Goal: Task Accomplishment & Management: Use online tool/utility

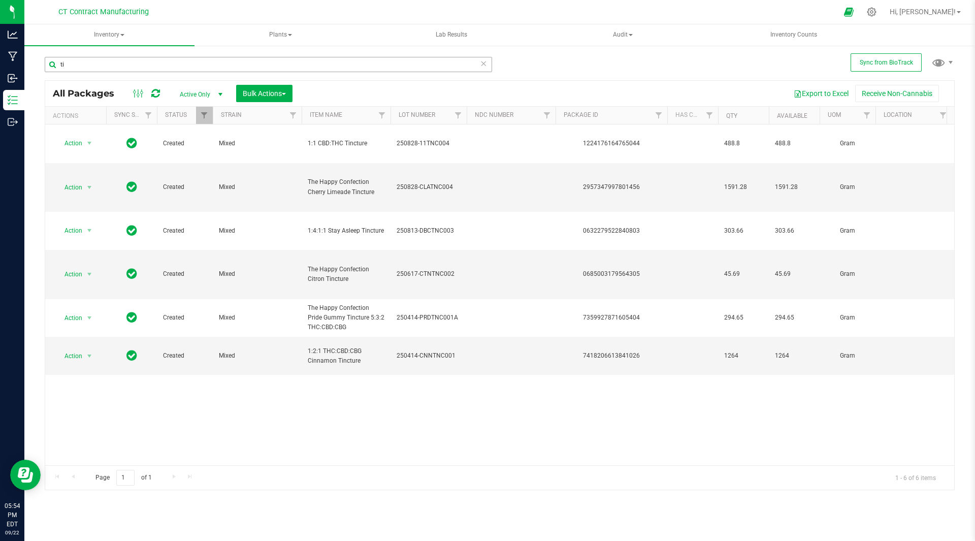
type input "t"
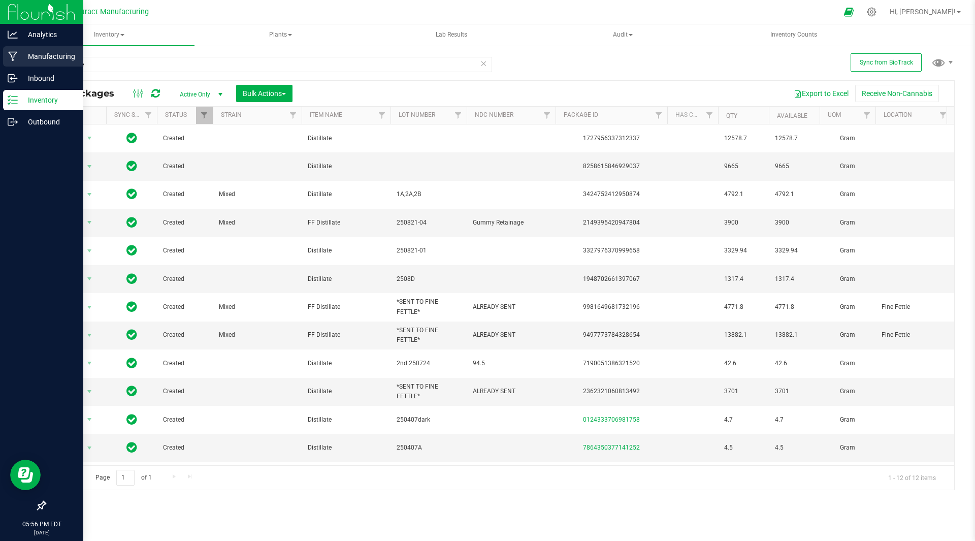
type input "distillate"
click at [38, 52] on p "Manufacturing" at bounding box center [48, 56] width 61 height 12
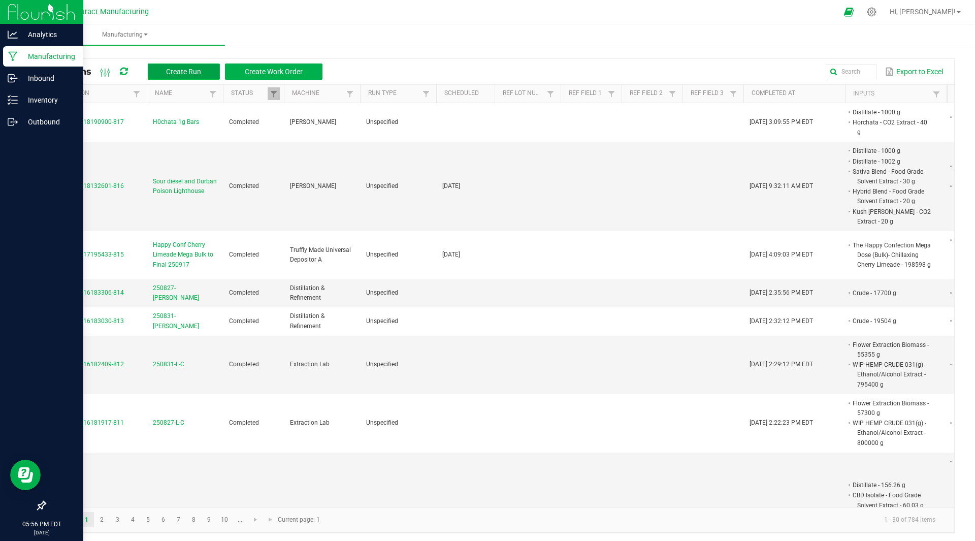
click at [179, 73] on span "Create Run" at bounding box center [183, 72] width 35 height 8
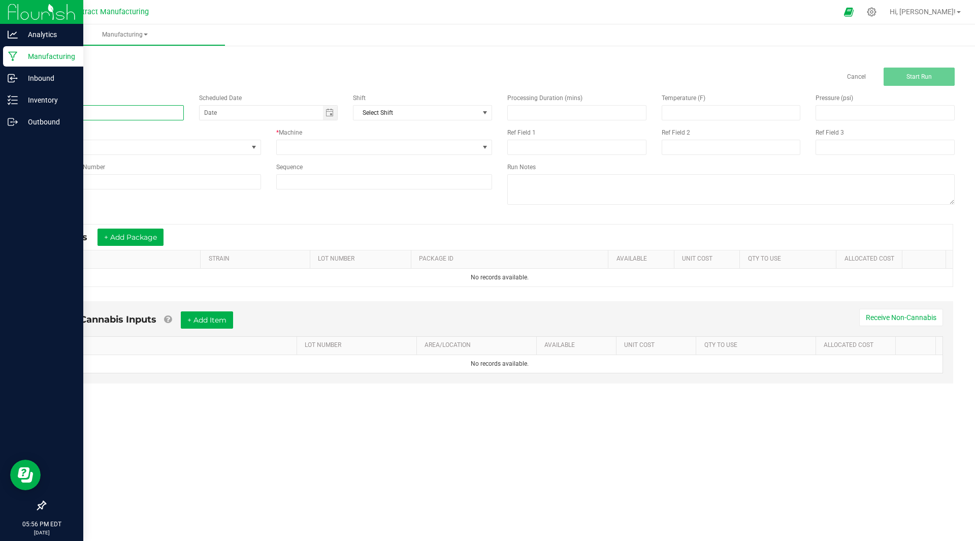
click at [90, 114] on input at bounding box center [114, 112] width 139 height 15
click at [327, 115] on span "Toggle calendar" at bounding box center [329, 113] width 8 height 8
type input "THC Tincture"
click at [332, 131] on span "[DATE]" at bounding box center [329, 131] width 23 height 13
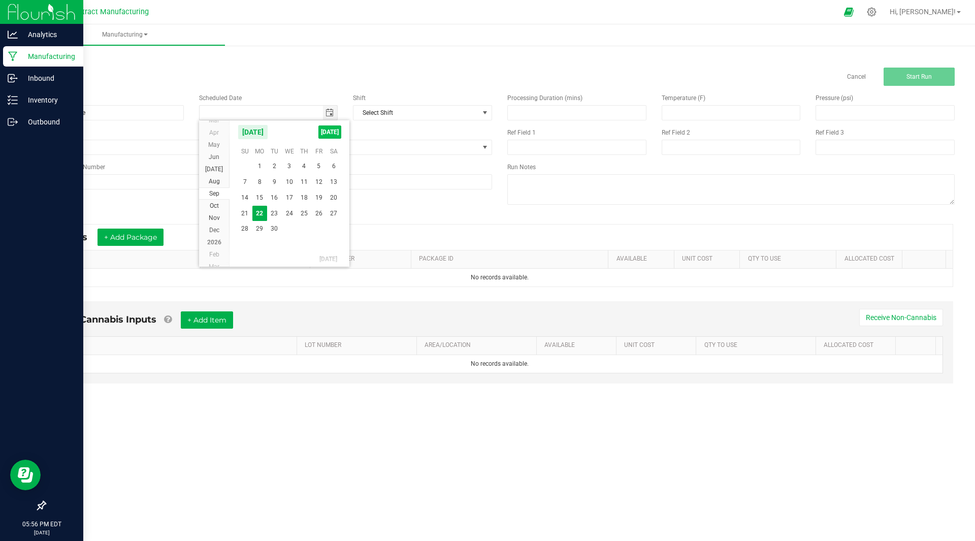
type input "[DATE]"
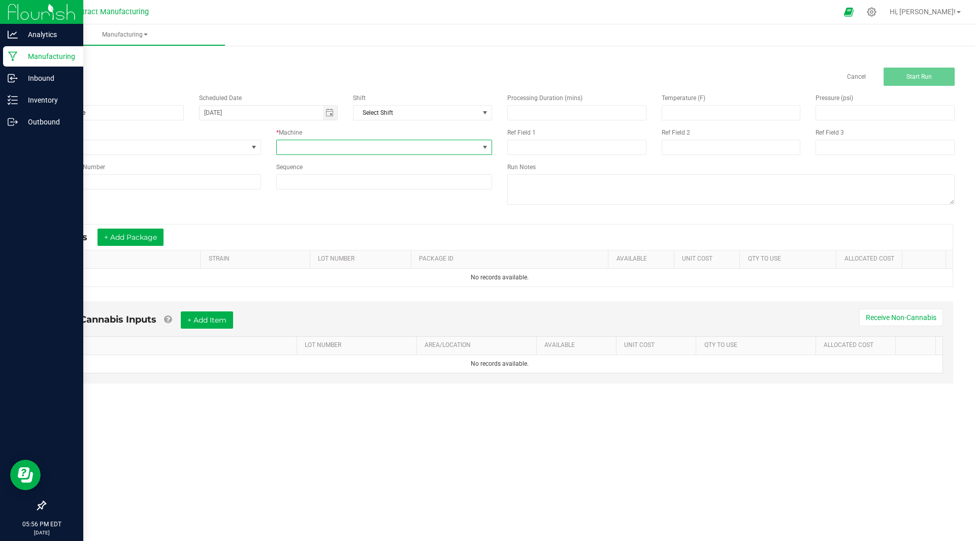
click at [343, 143] on span at bounding box center [378, 147] width 203 height 14
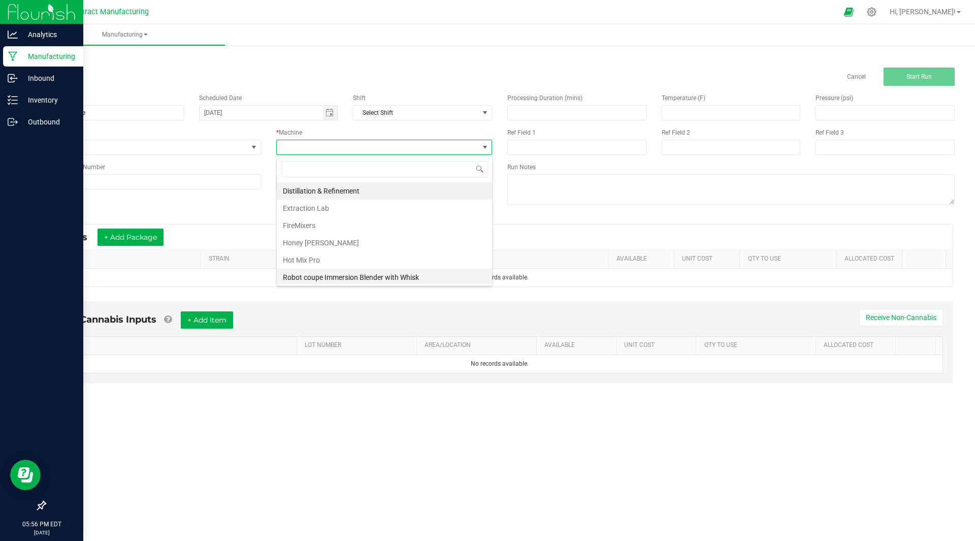
click at [345, 275] on li "Robot coupe Immersion Blender with Whisk" at bounding box center [384, 277] width 215 height 17
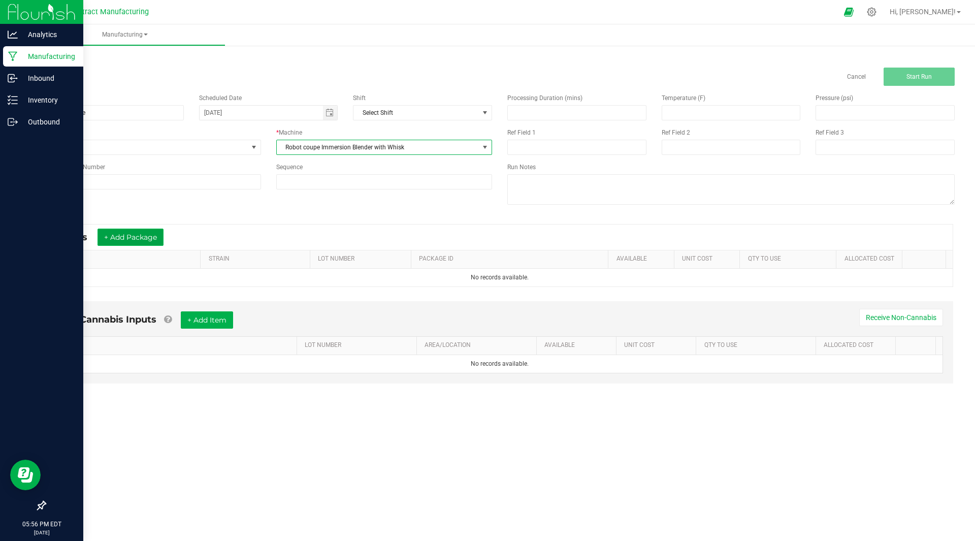
click at [128, 233] on button "+ Add Package" at bounding box center [130, 236] width 66 height 17
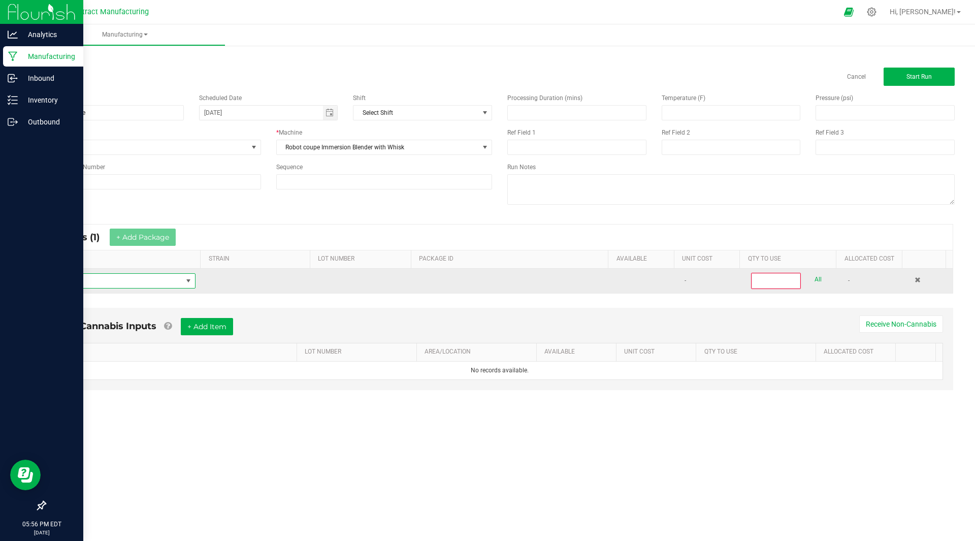
click at [115, 285] on span "NO DATA FOUND" at bounding box center [117, 281] width 129 height 14
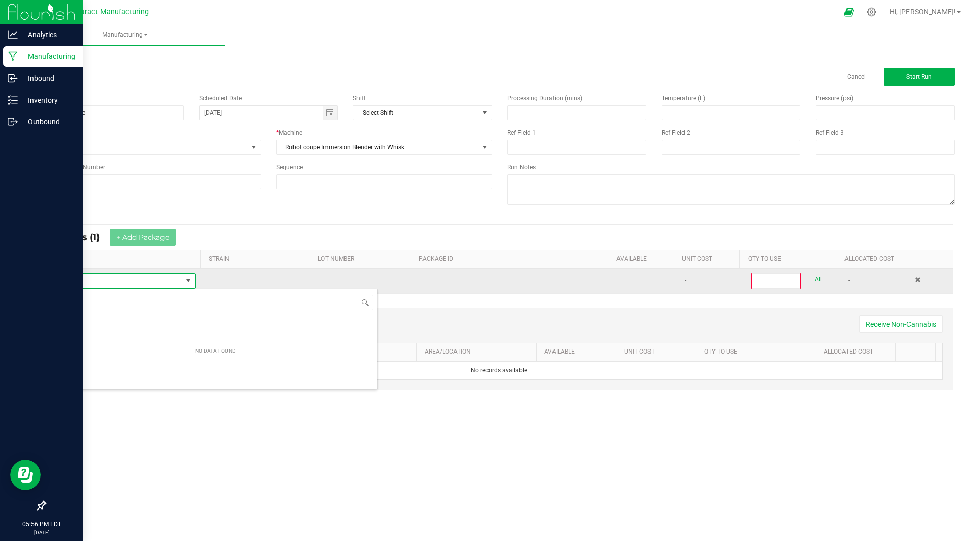
scroll to position [15, 141]
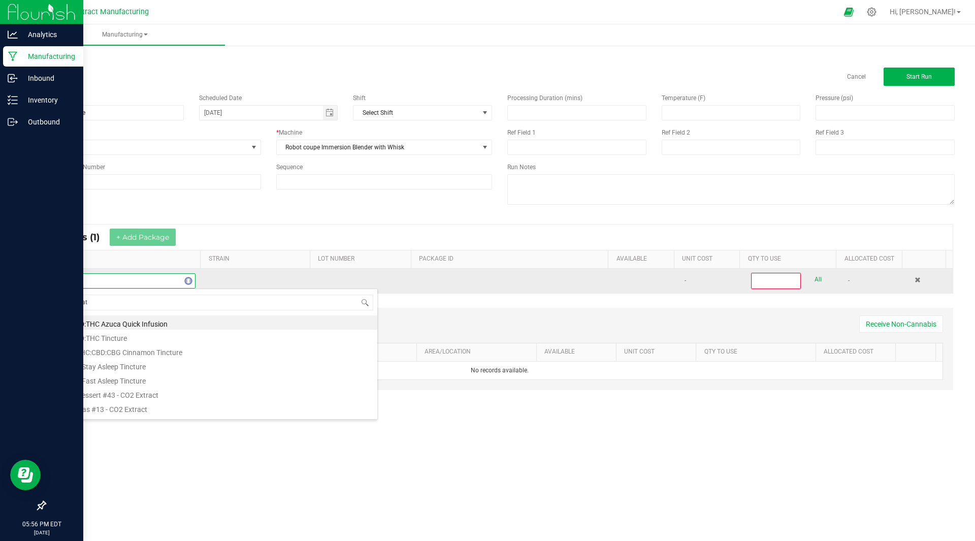
type input "distillate"
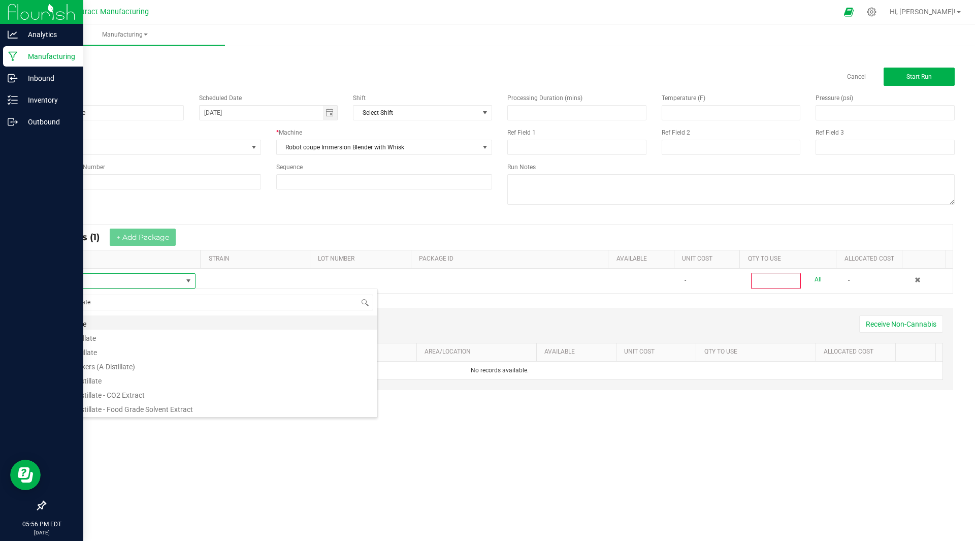
click at [100, 321] on li "Distillate" at bounding box center [215, 322] width 324 height 14
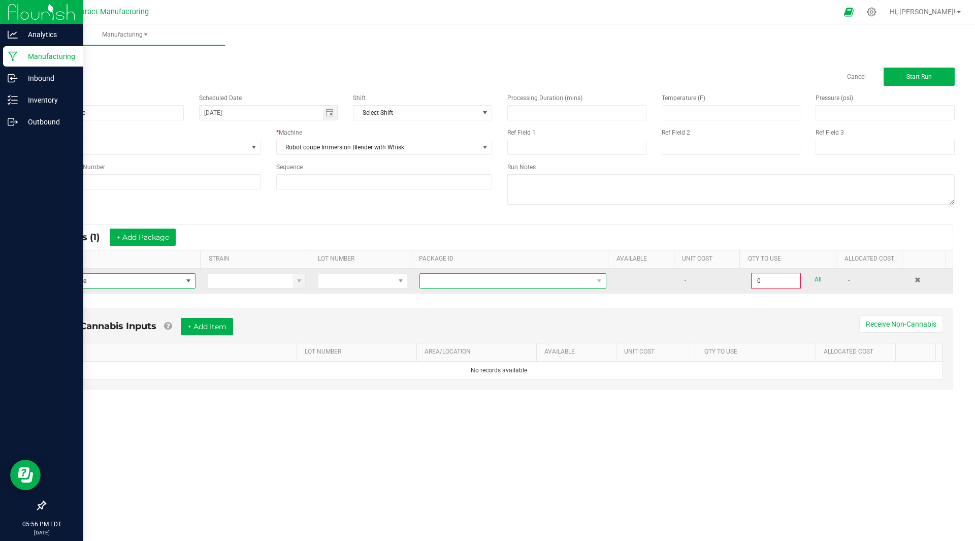
click at [498, 284] on span at bounding box center [506, 281] width 173 height 14
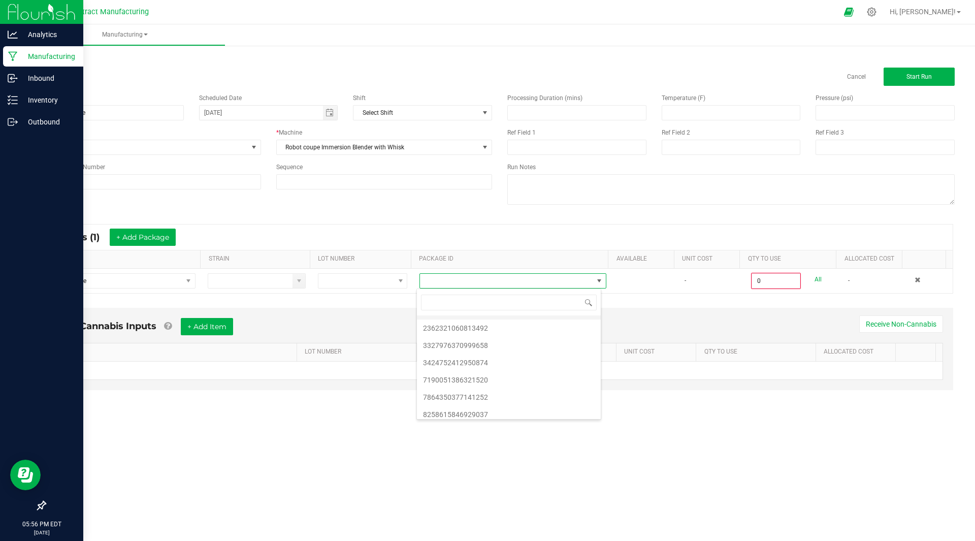
scroll to position [54, 0]
click at [481, 370] on li "7190051386321520" at bounding box center [509, 373] width 184 height 17
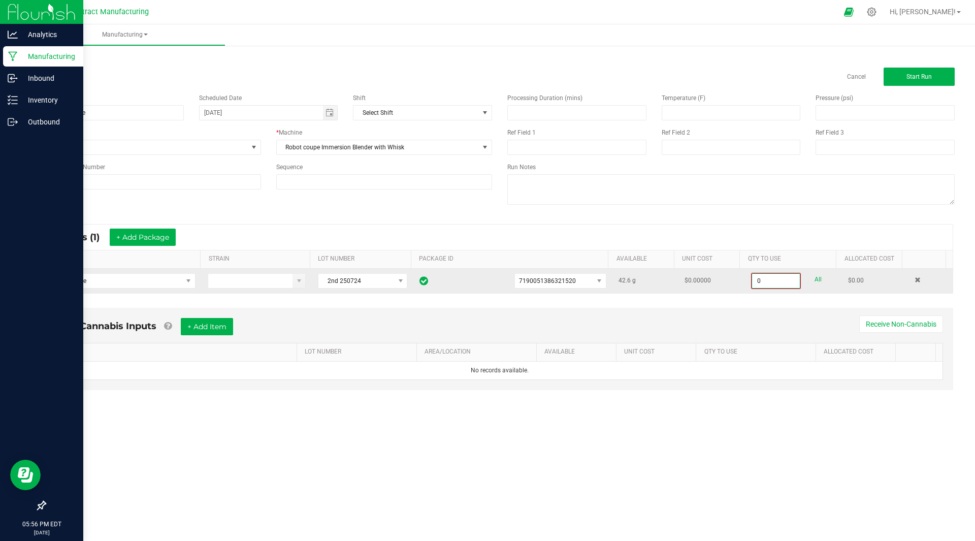
click at [781, 286] on input "0" at bounding box center [776, 281] width 48 height 14
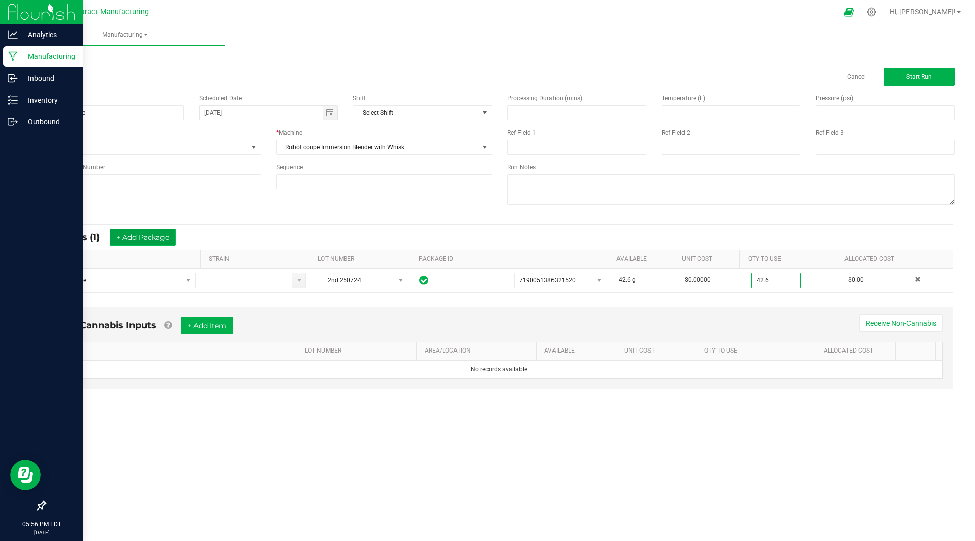
type input "42.6000 g"
click at [162, 236] on button "+ Add Package" at bounding box center [143, 236] width 66 height 17
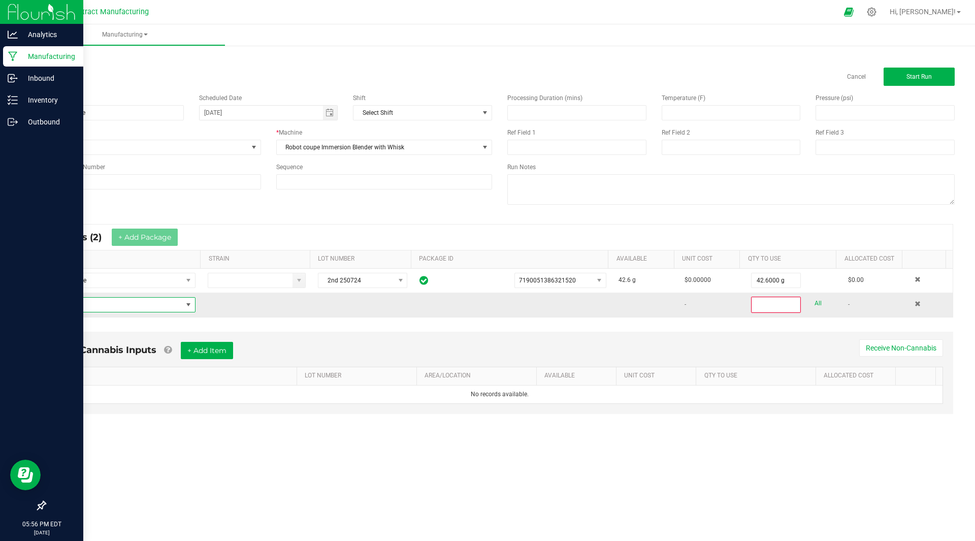
click at [124, 305] on span "NO DATA FOUND" at bounding box center [117, 304] width 129 height 14
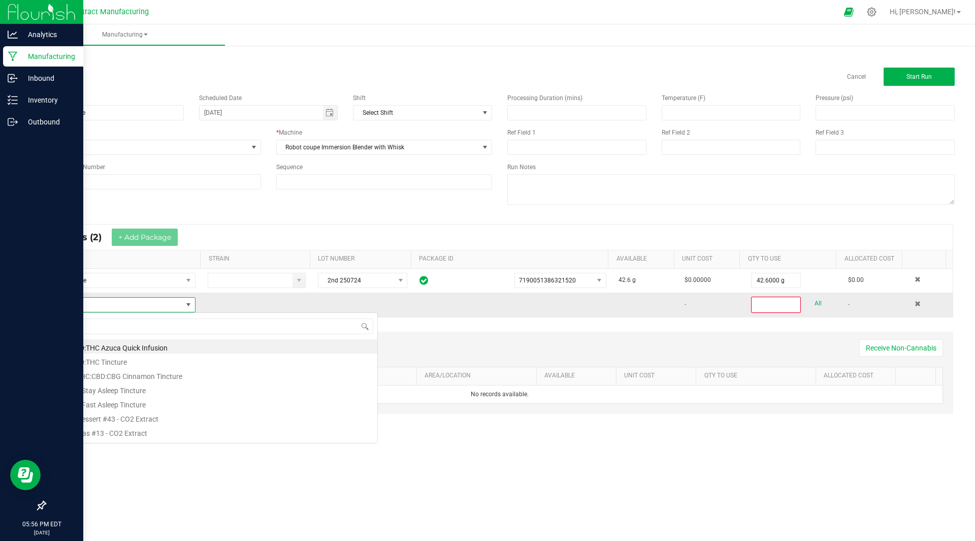
scroll to position [15, 141]
type input "distillate"
click at [89, 343] on li "Distillate" at bounding box center [215, 346] width 324 height 14
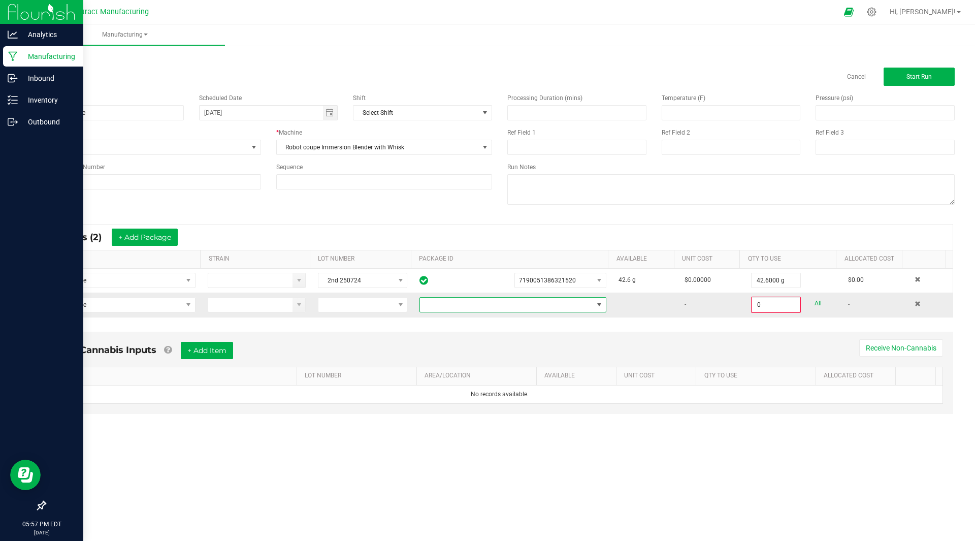
click at [470, 308] on span at bounding box center [506, 304] width 173 height 14
click at [482, 347] on li "0124333706981758" at bounding box center [509, 347] width 184 height 17
click at [755, 302] on input "0" at bounding box center [776, 304] width 48 height 14
type input "4.7000 g"
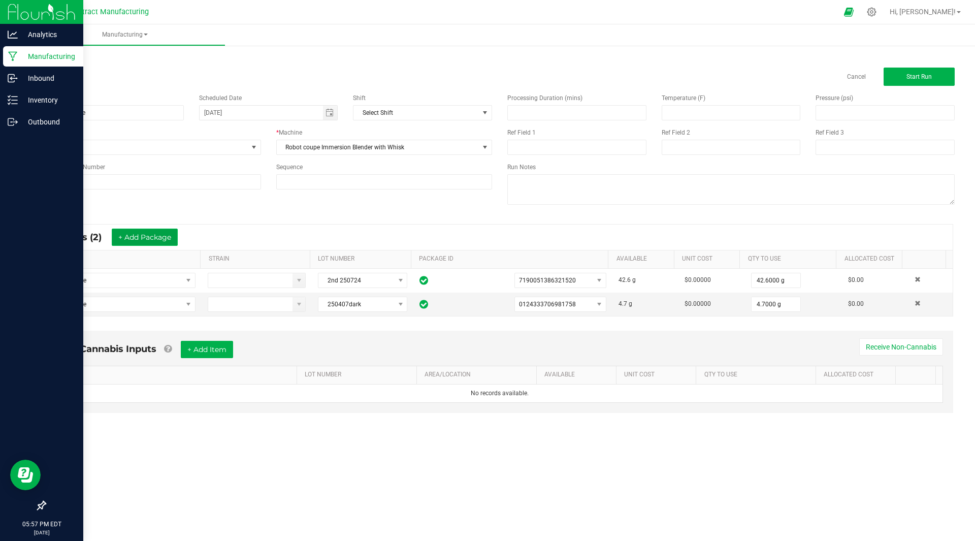
click at [154, 236] on button "+ Add Package" at bounding box center [145, 236] width 66 height 17
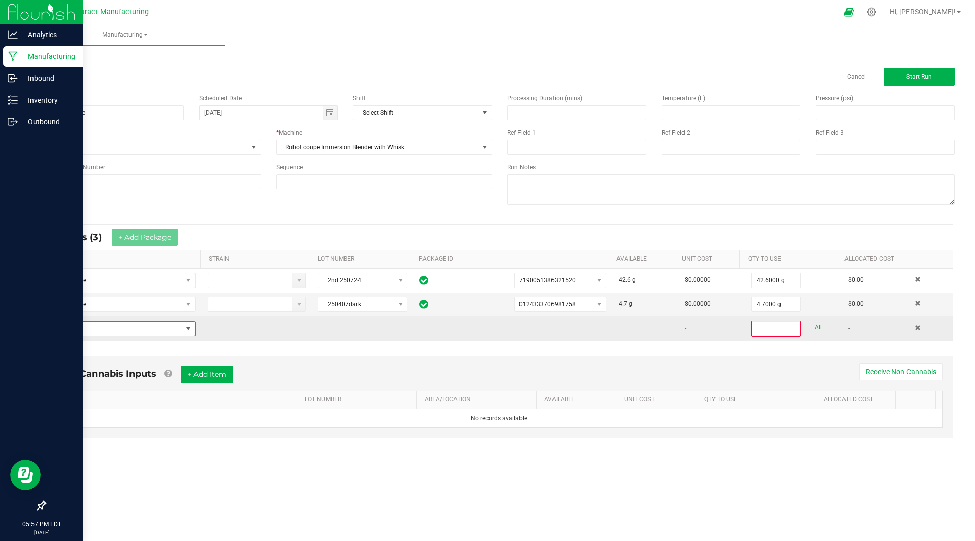
click at [115, 332] on span "NO DATA FOUND" at bounding box center [117, 328] width 129 height 14
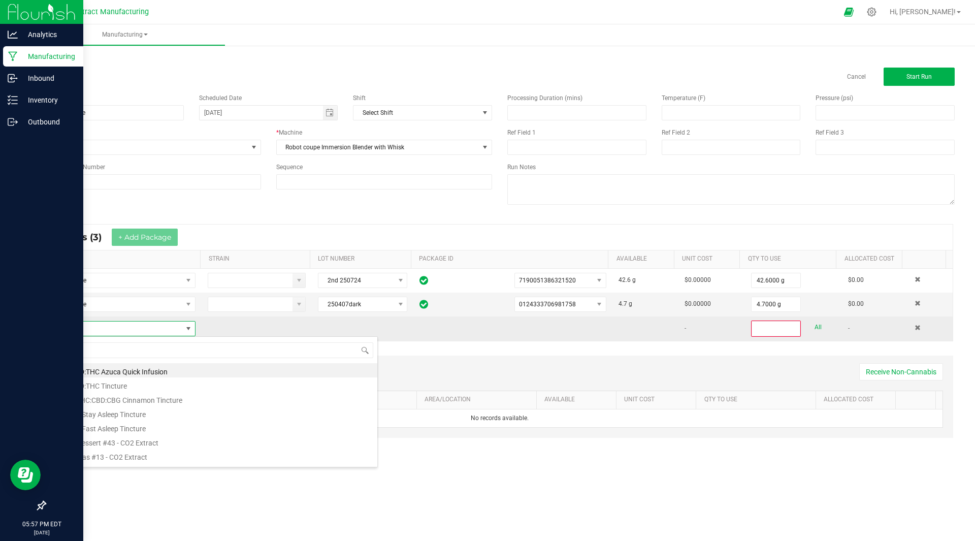
scroll to position [15, 141]
type input "distillate"
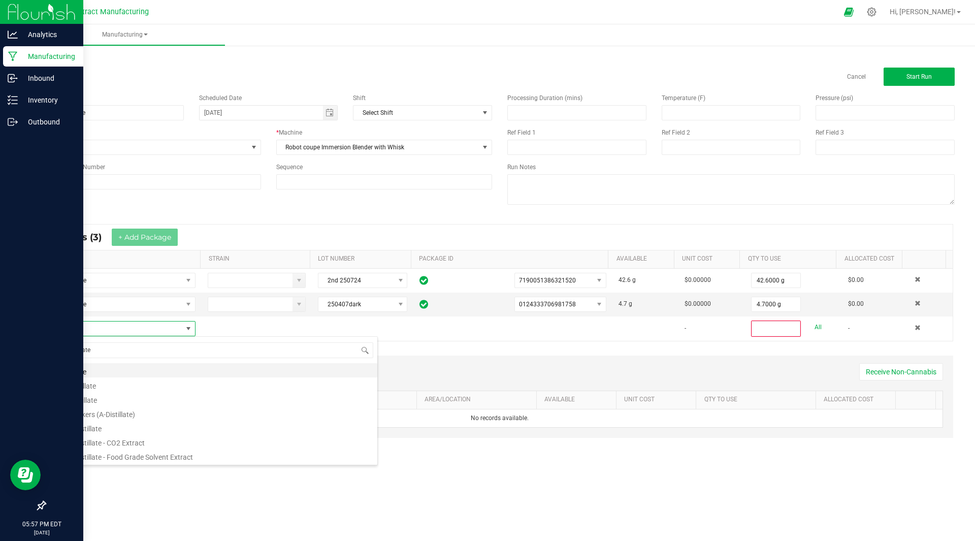
click at [264, 369] on li "Distillate" at bounding box center [215, 370] width 324 height 14
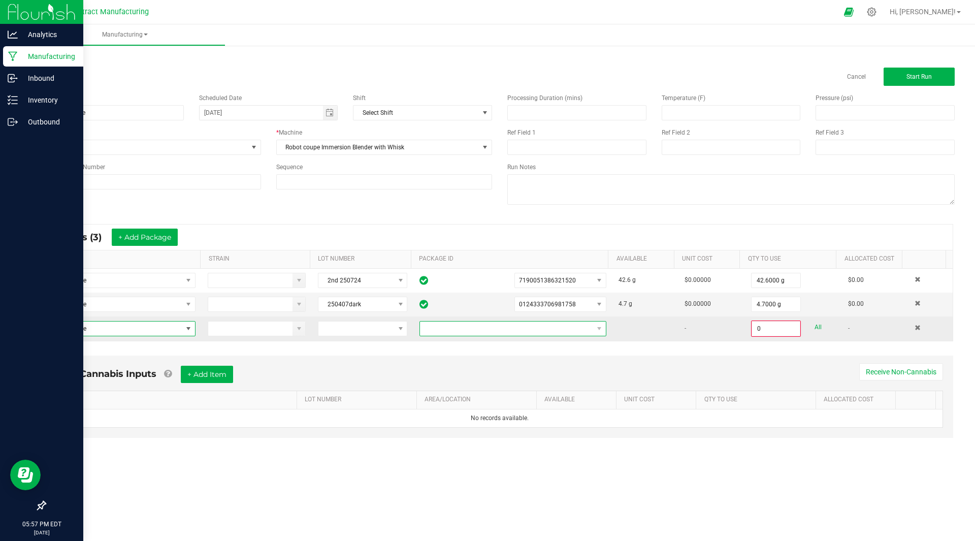
click at [520, 327] on span at bounding box center [506, 328] width 173 height 14
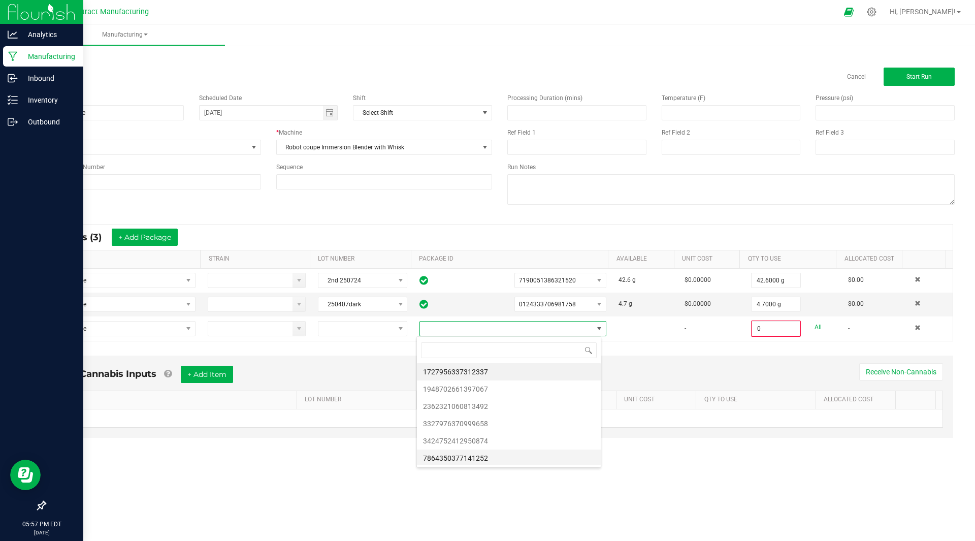
click at [491, 454] on li "7864350377141252" at bounding box center [509, 457] width 184 height 17
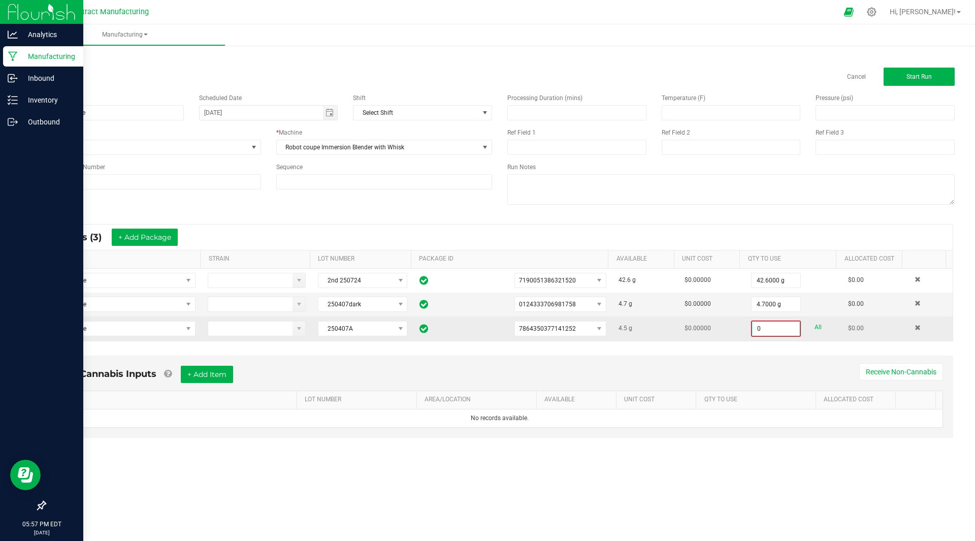
click at [770, 332] on input "0" at bounding box center [776, 328] width 48 height 14
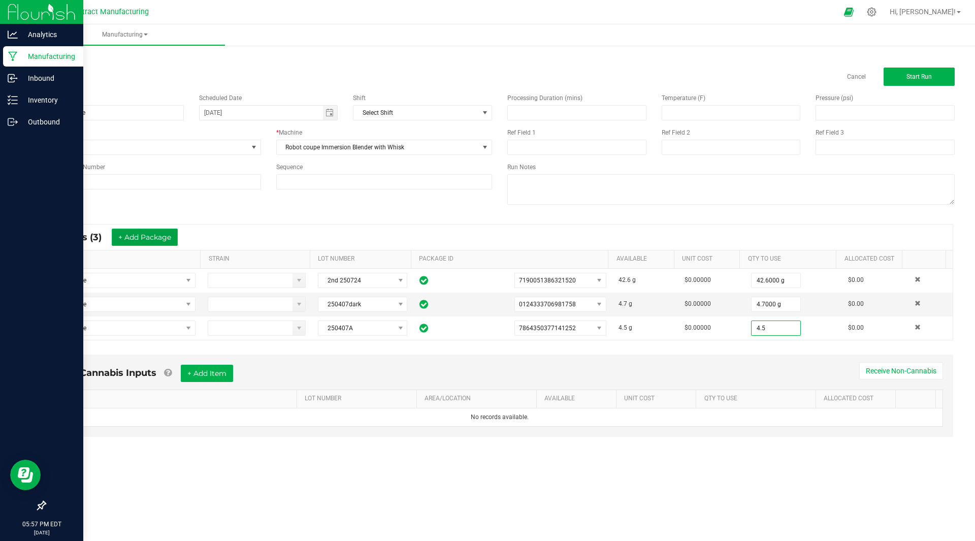
type input "4.5000 g"
click at [143, 240] on button "+ Add Package" at bounding box center [145, 236] width 66 height 17
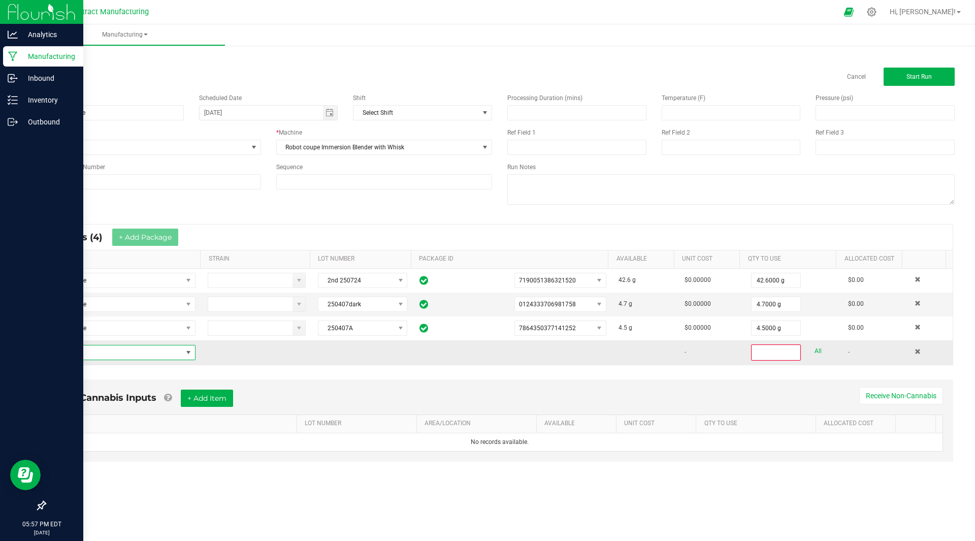
click at [143, 349] on span "NO DATA FOUND" at bounding box center [117, 352] width 129 height 14
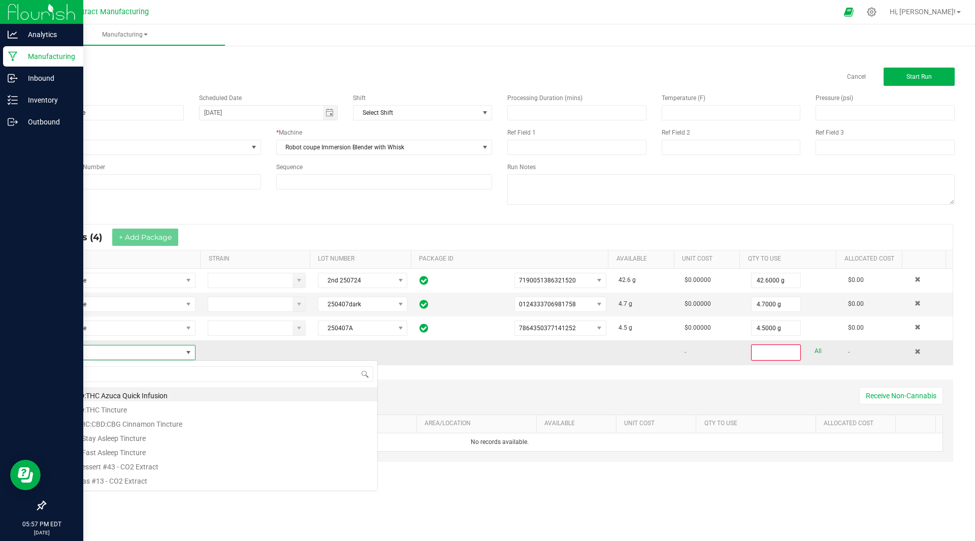
scroll to position [15, 140]
type input "distillate"
click at [105, 395] on li "Distillate" at bounding box center [215, 394] width 324 height 14
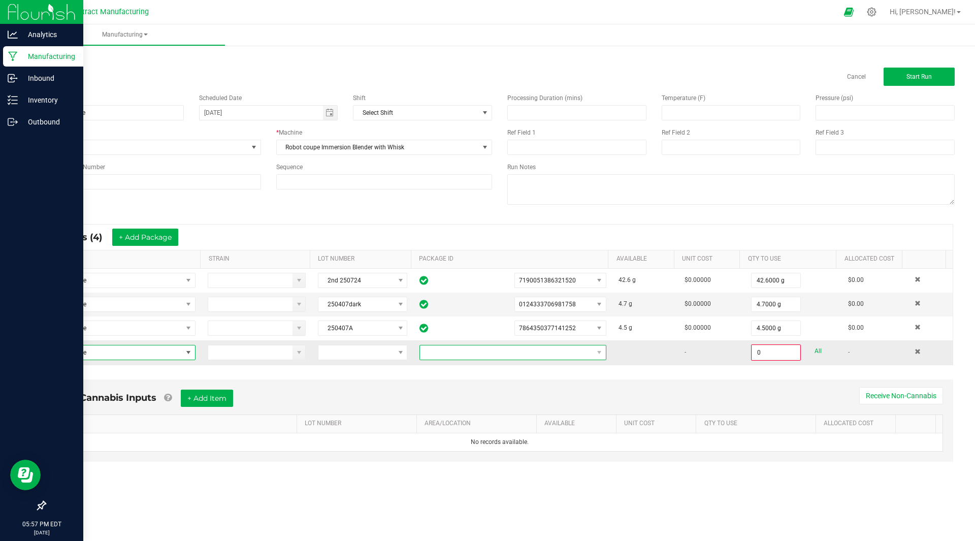
click at [530, 358] on span at bounding box center [506, 352] width 173 height 14
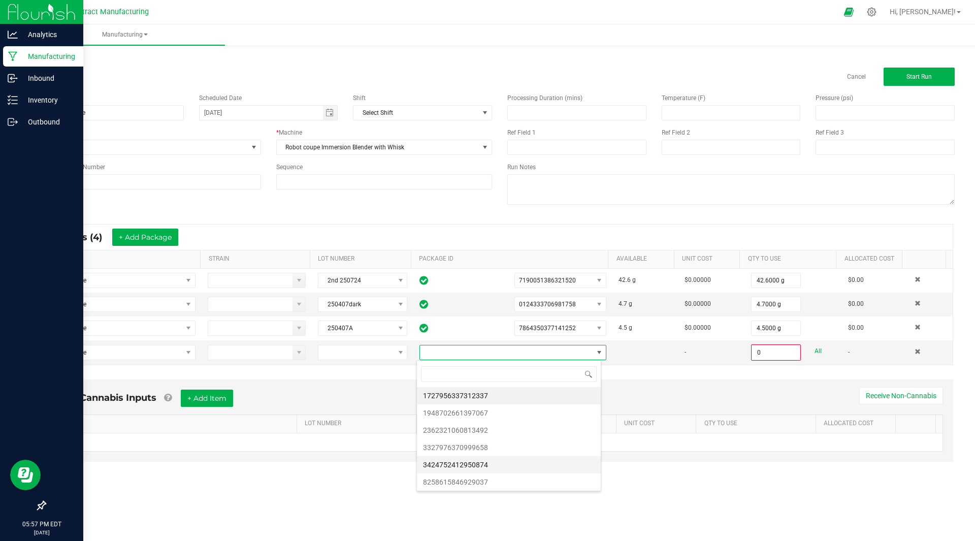
click at [507, 464] on li "3424752412950874" at bounding box center [509, 464] width 184 height 17
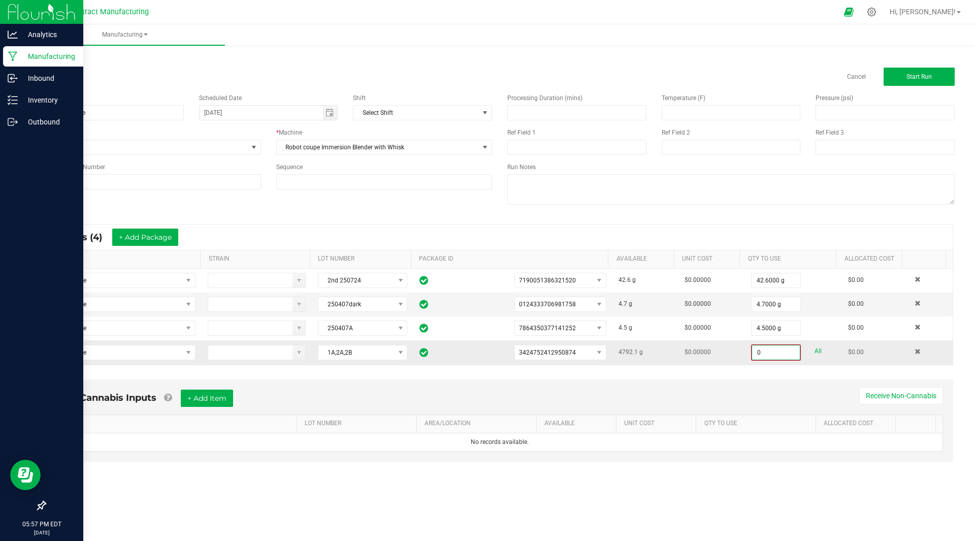
click at [763, 353] on input "0" at bounding box center [776, 352] width 48 height 14
type input "1200.0000 g"
click at [920, 77] on span "Start Run" at bounding box center [918, 76] width 25 height 7
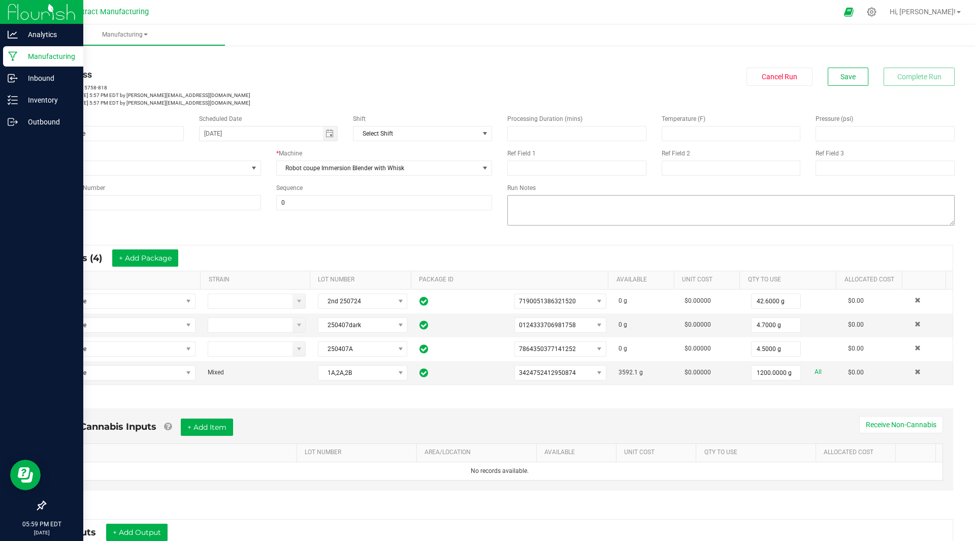
scroll to position [157, 0]
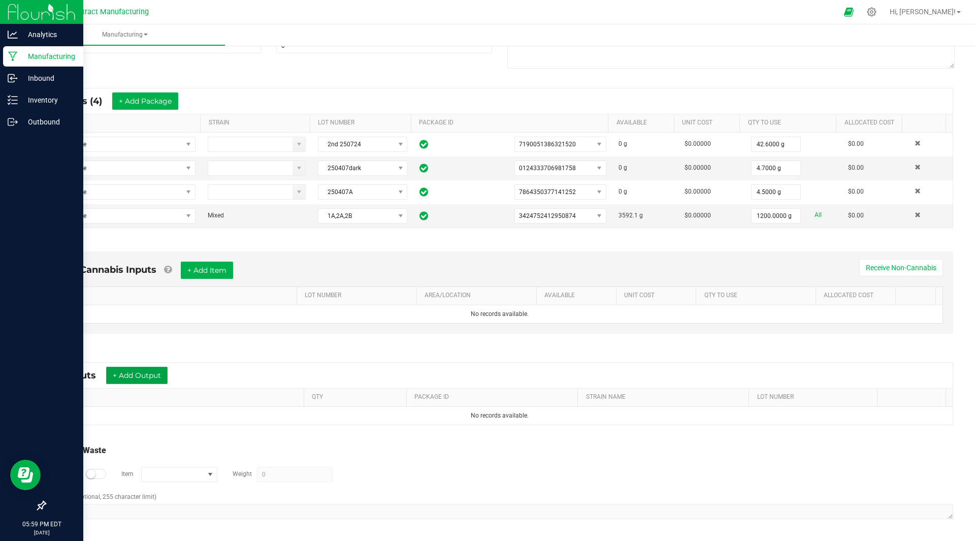
click at [116, 371] on button "+ Add Output" at bounding box center [136, 374] width 61 height 17
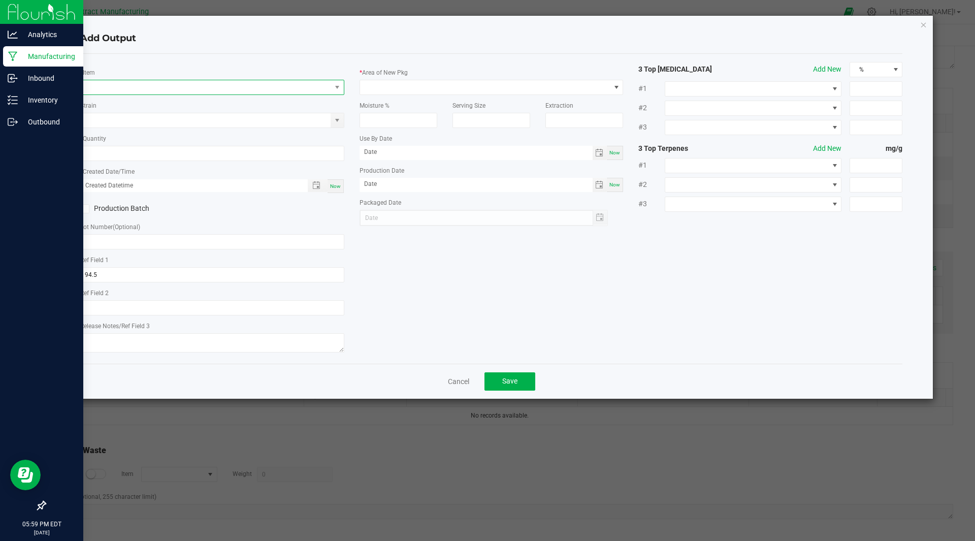
click at [130, 89] on span "NO DATA FOUND" at bounding box center [206, 87] width 250 height 14
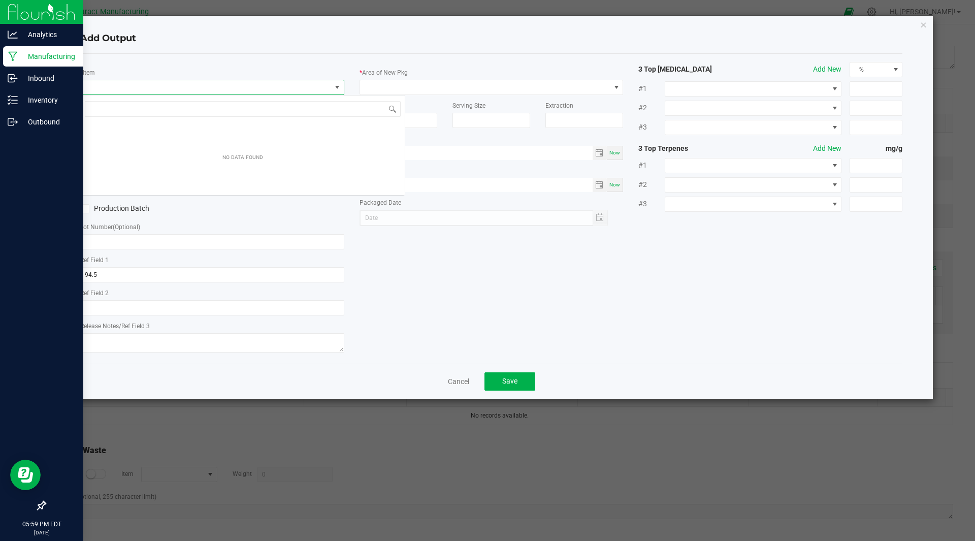
scroll to position [15, 264]
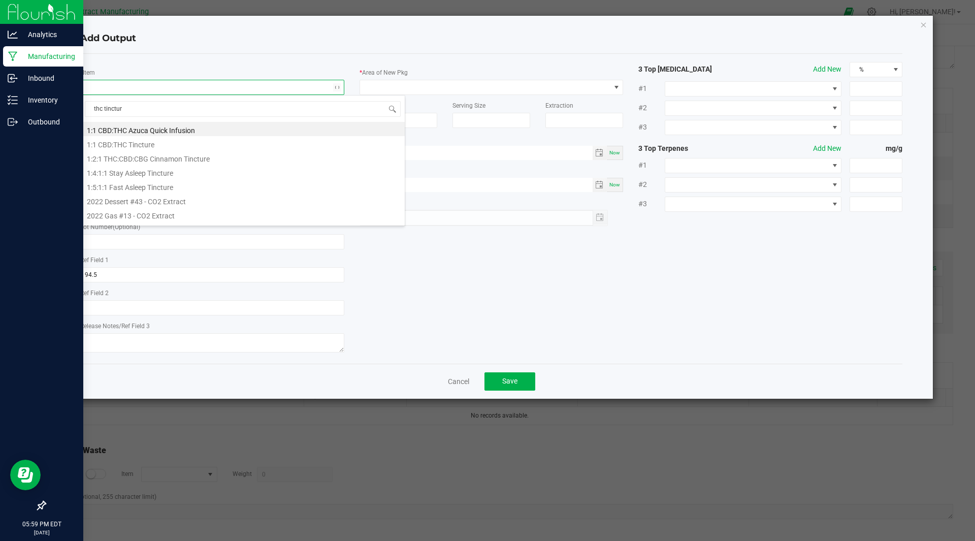
type input "thc tincture"
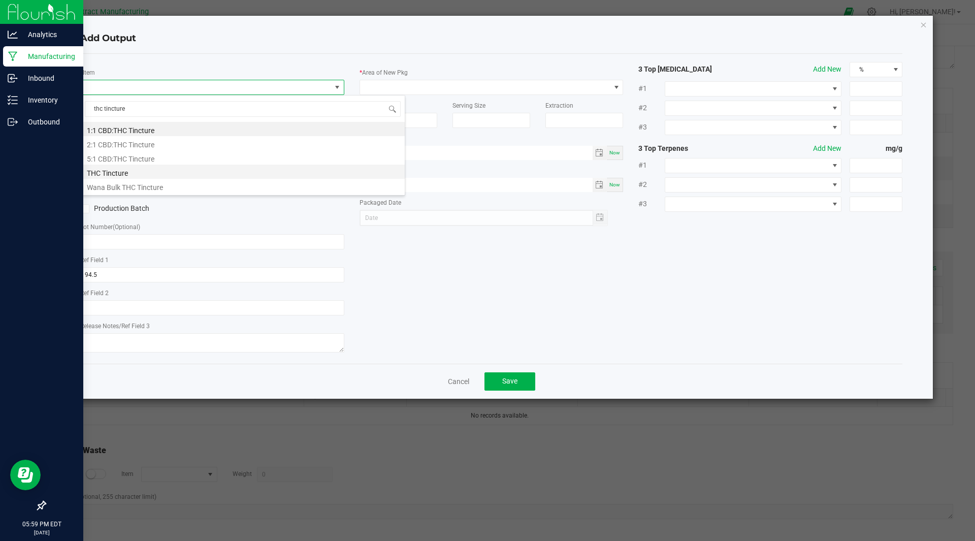
click at [115, 173] on li "THC Tincture" at bounding box center [243, 171] width 324 height 14
type input "0.0000 g"
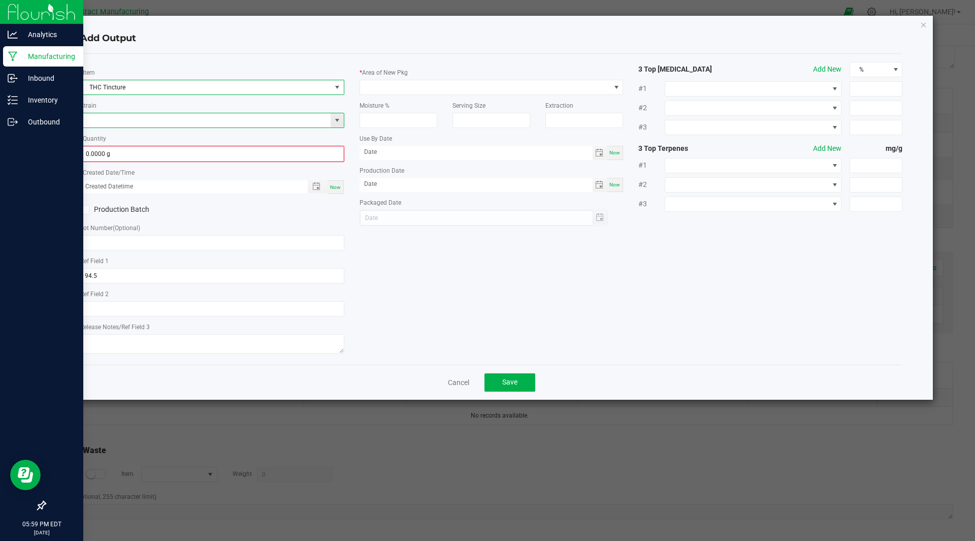
click at [125, 120] on input at bounding box center [206, 120] width 250 height 14
click at [112, 139] on li "Mixed" at bounding box center [212, 137] width 263 height 14
type input "Mixed"
click at [98, 153] on input "0" at bounding box center [212, 154] width 262 height 14
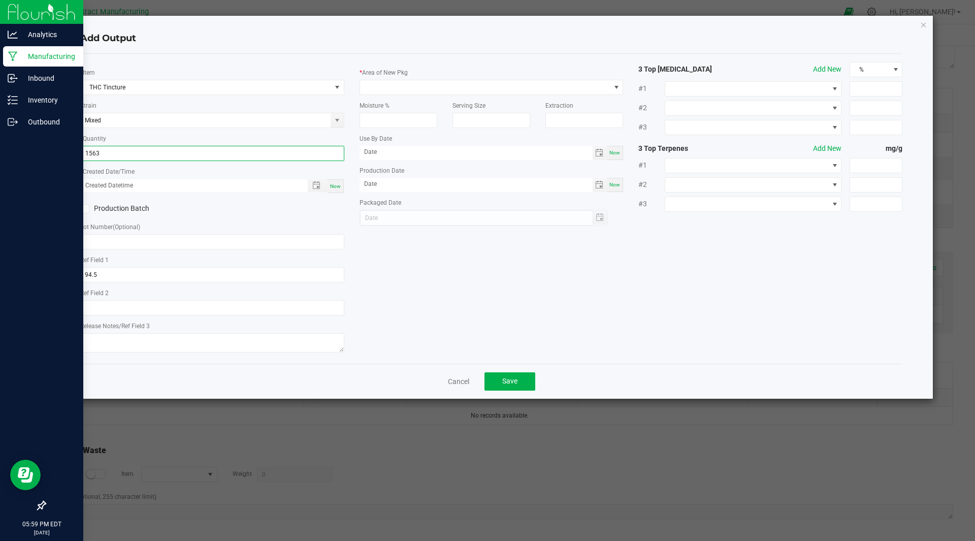
type input "1563.0000 g"
click at [335, 188] on span "Now" at bounding box center [335, 186] width 11 height 6
type input "[DATE] 5:59 PM"
type input "[DATE]"
click at [109, 272] on input "94.5" at bounding box center [212, 274] width 264 height 15
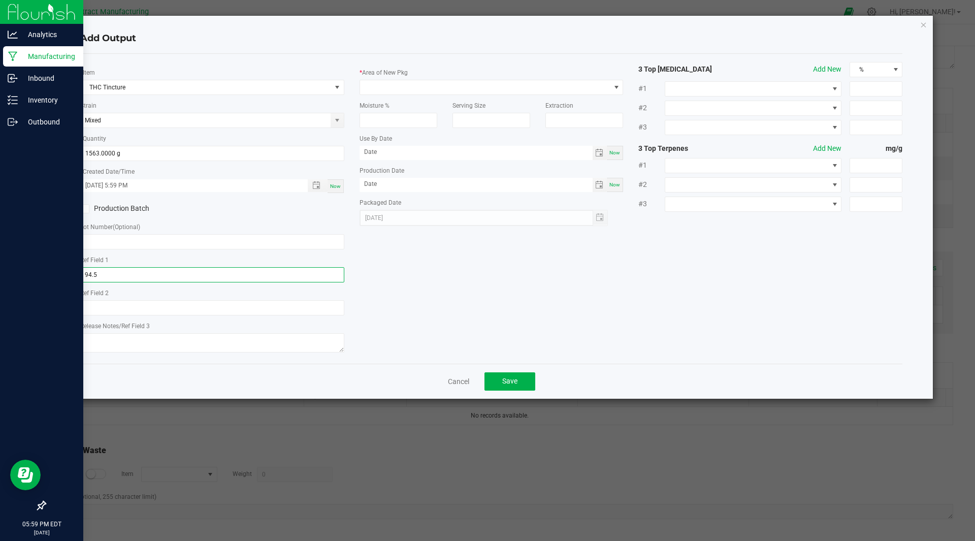
click at [109, 272] on input "94.5" at bounding box center [212, 274] width 264 height 15
click at [105, 246] on input "text" at bounding box center [212, 241] width 264 height 15
click at [388, 89] on span at bounding box center [485, 87] width 250 height 14
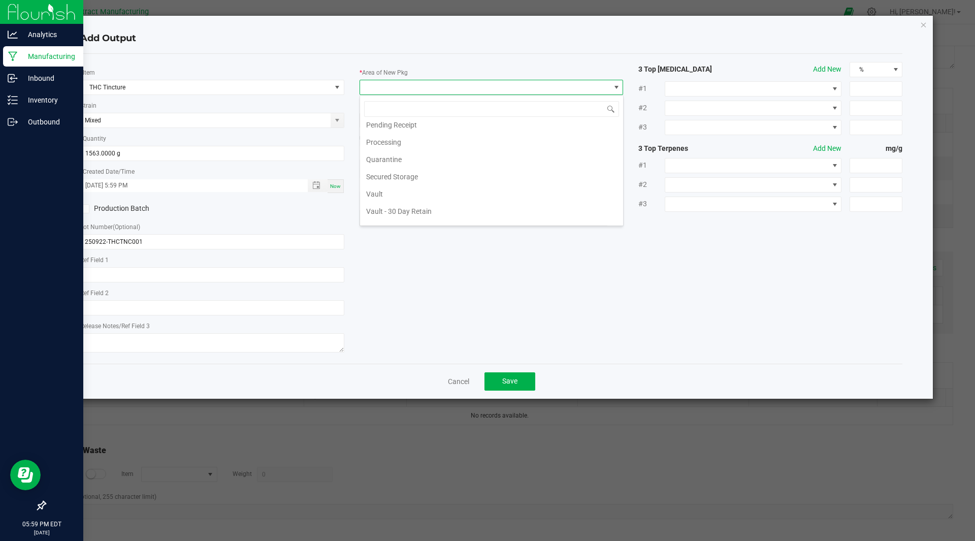
scroll to position [110, 0]
click at [413, 195] on li "Vault" at bounding box center [491, 193] width 263 height 17
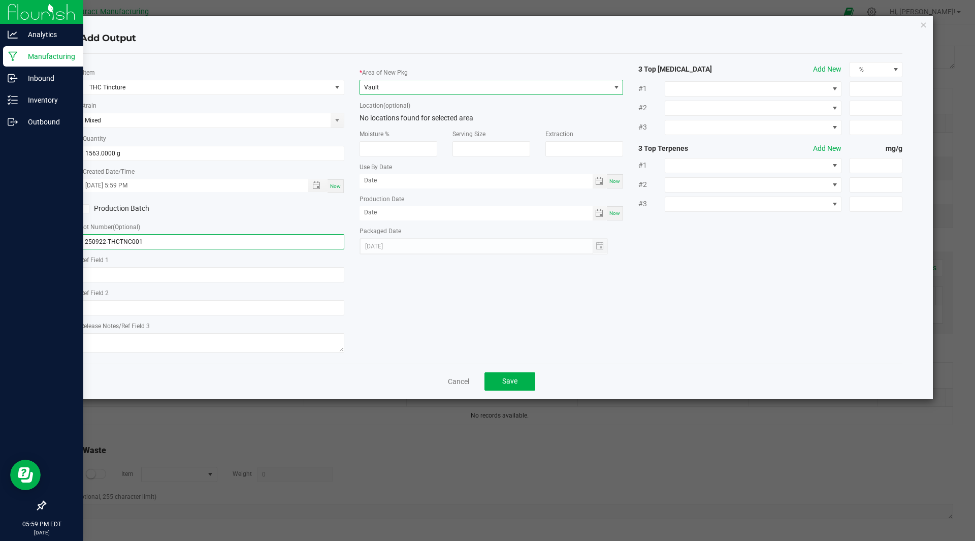
click at [119, 239] on input "250922-THCTNC001" at bounding box center [212, 241] width 264 height 15
type input "250922-TNC001"
click at [522, 384] on button "Save" at bounding box center [509, 381] width 51 height 18
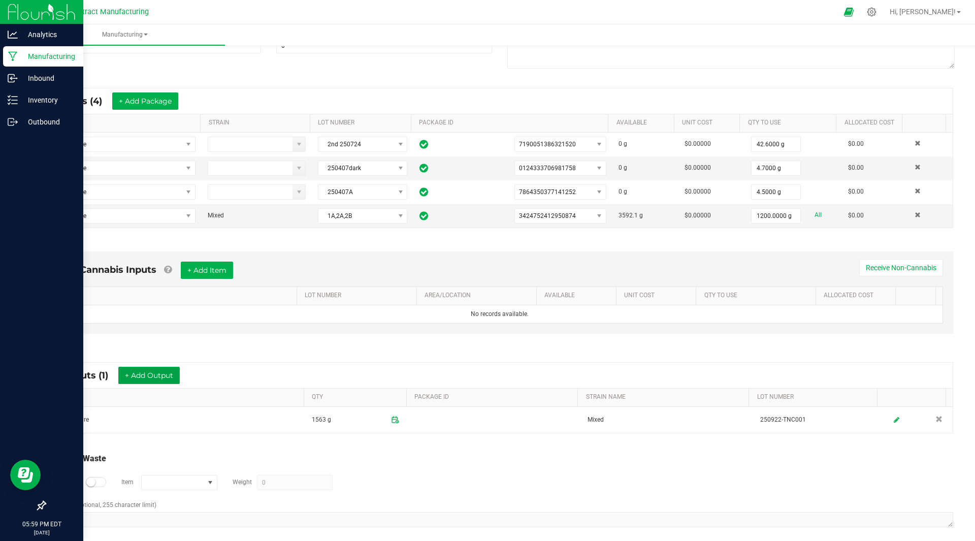
scroll to position [0, 0]
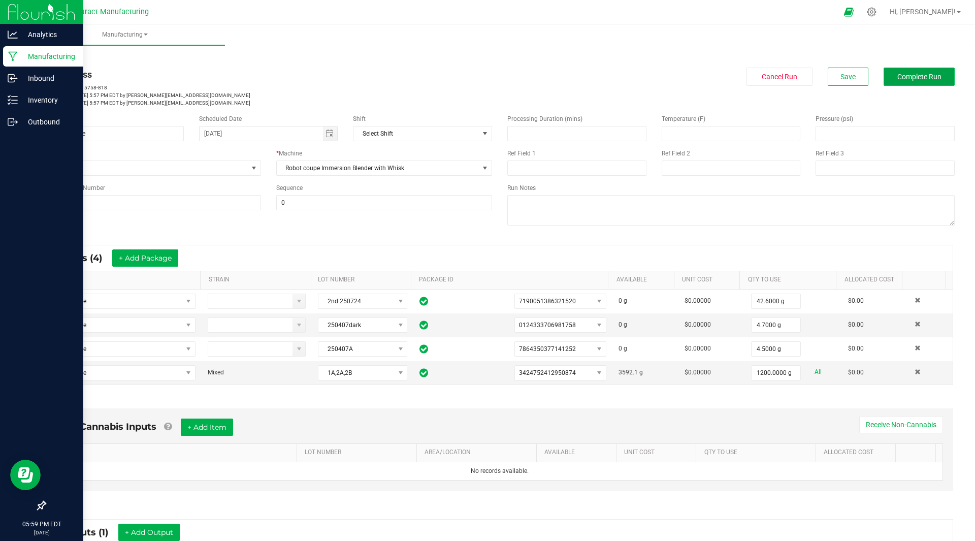
click at [907, 80] on span "Complete Run" at bounding box center [919, 77] width 44 height 8
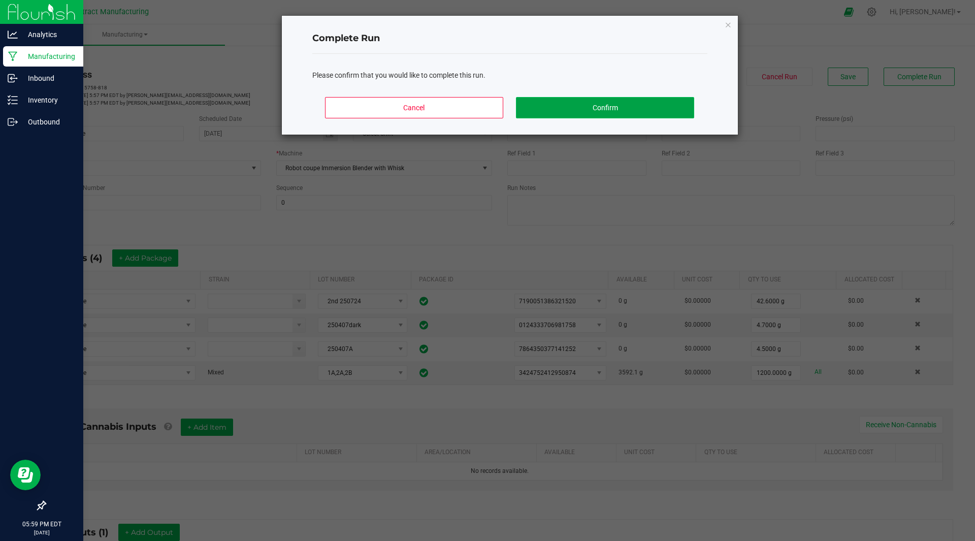
click at [633, 103] on button "Confirm" at bounding box center [605, 107] width 178 height 21
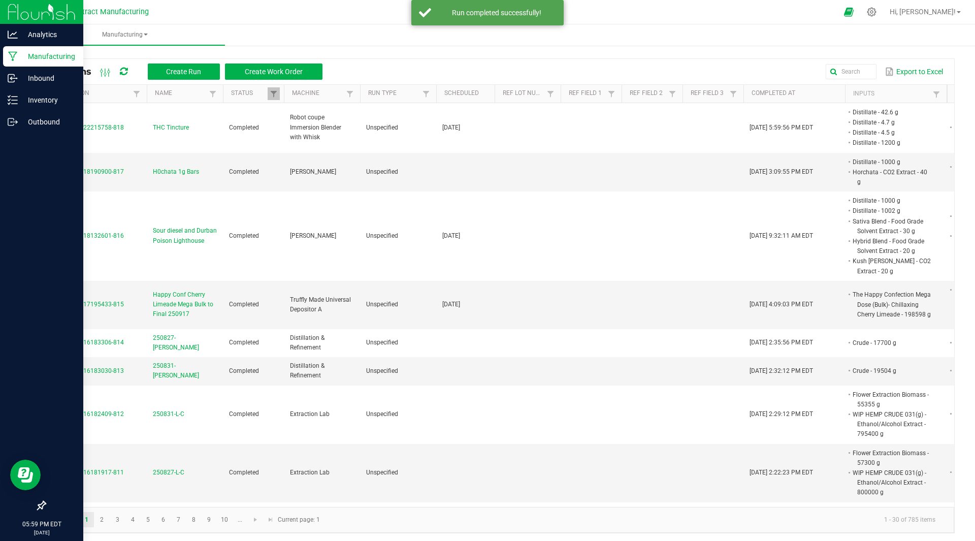
click at [175, 62] on div "All Runs Create Run Create Work Order Export to Excel" at bounding box center [499, 71] width 909 height 25
click at [184, 73] on span "Create Run" at bounding box center [183, 72] width 35 height 8
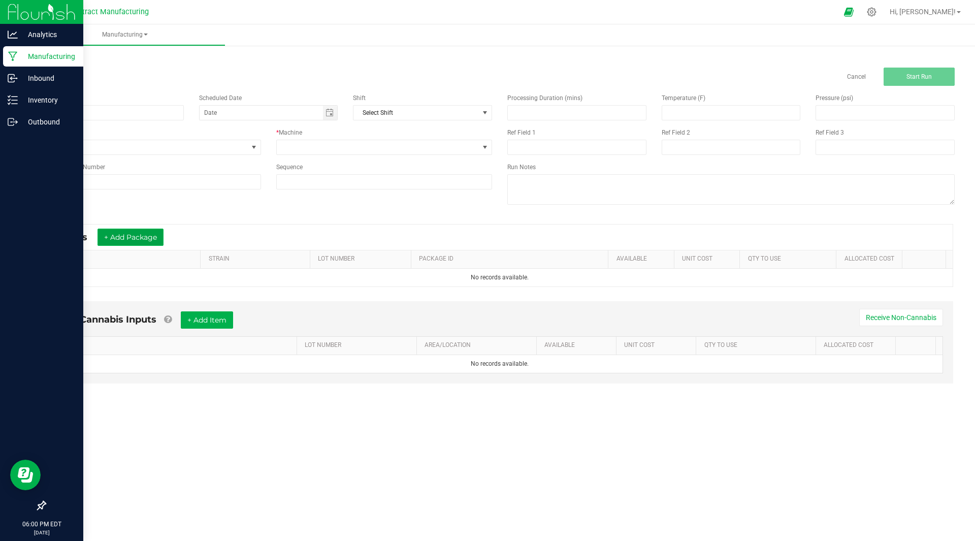
click at [107, 237] on button "+ Add Package" at bounding box center [130, 236] width 66 height 17
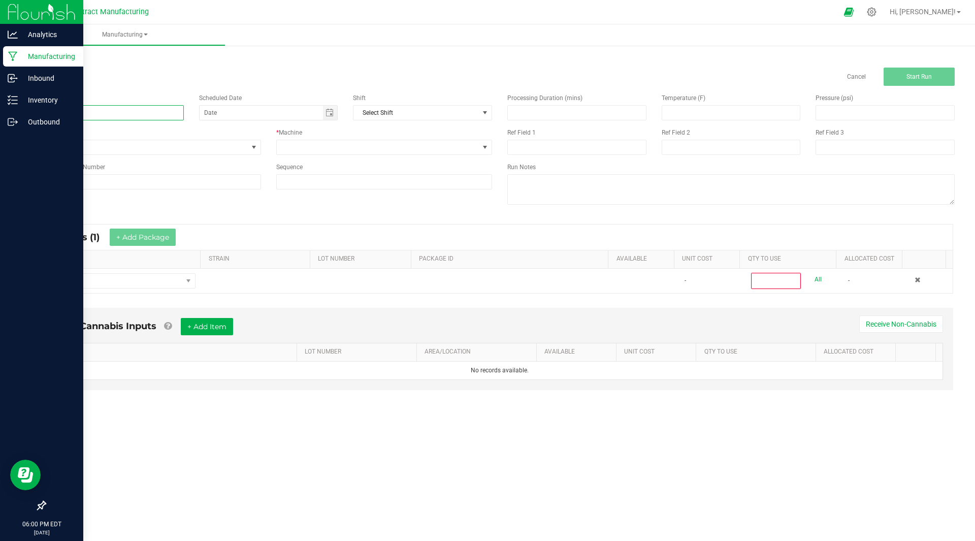
click at [113, 113] on input at bounding box center [114, 112] width 139 height 15
click at [331, 111] on span "Toggle calendar" at bounding box center [329, 113] width 8 height 8
type input "Rainbow Parade Tincture"
click at [331, 129] on span "[DATE]" at bounding box center [329, 131] width 23 height 13
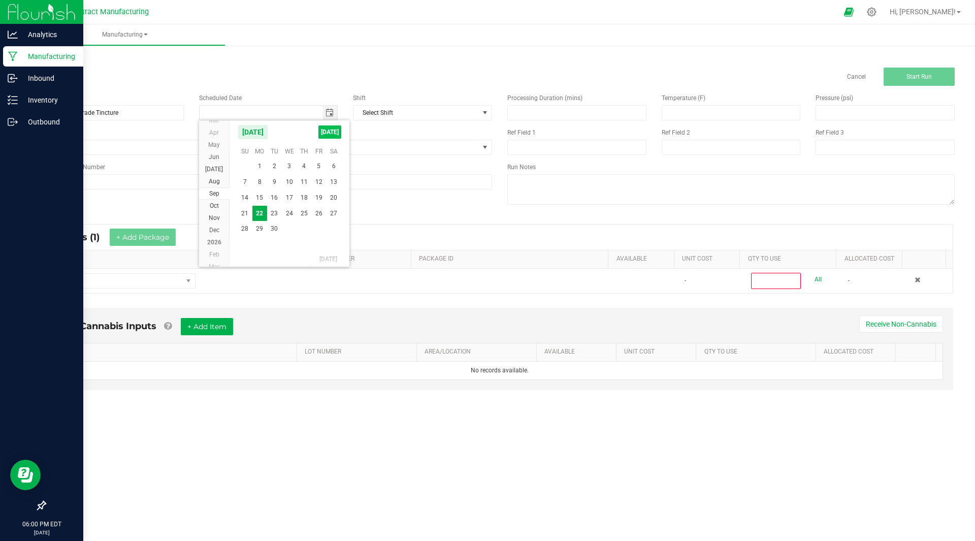
type input "[DATE]"
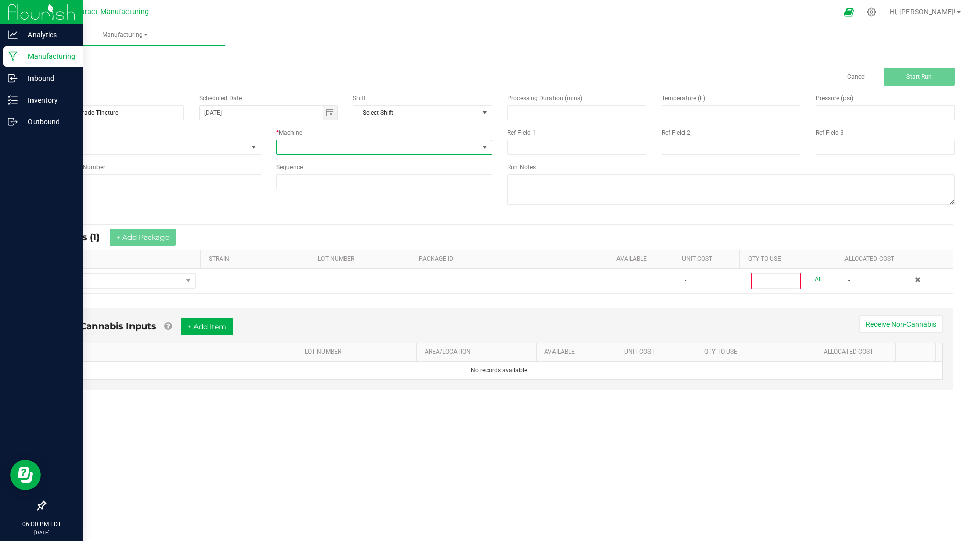
click at [329, 143] on span at bounding box center [378, 147] width 203 height 14
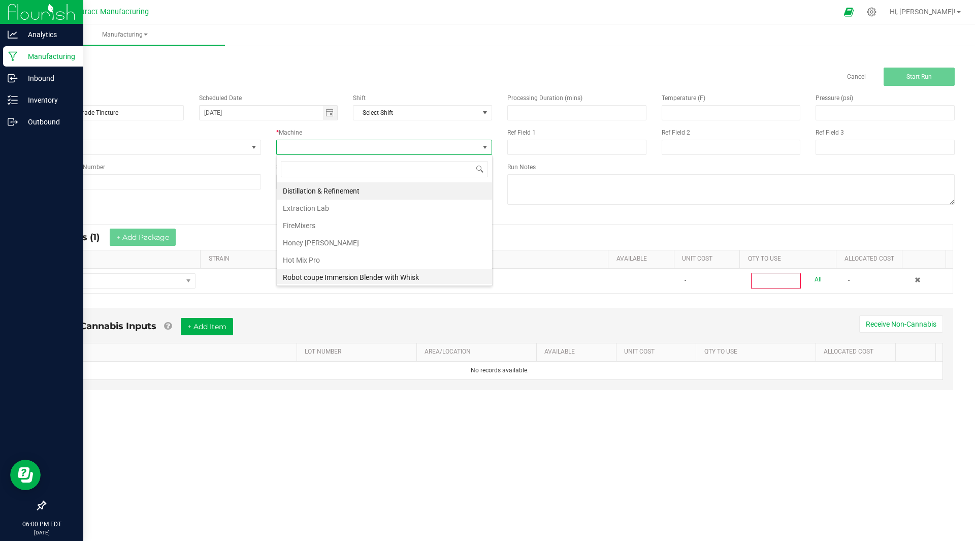
click at [335, 277] on li "Robot coupe Immersion Blender with Whisk" at bounding box center [384, 277] width 215 height 17
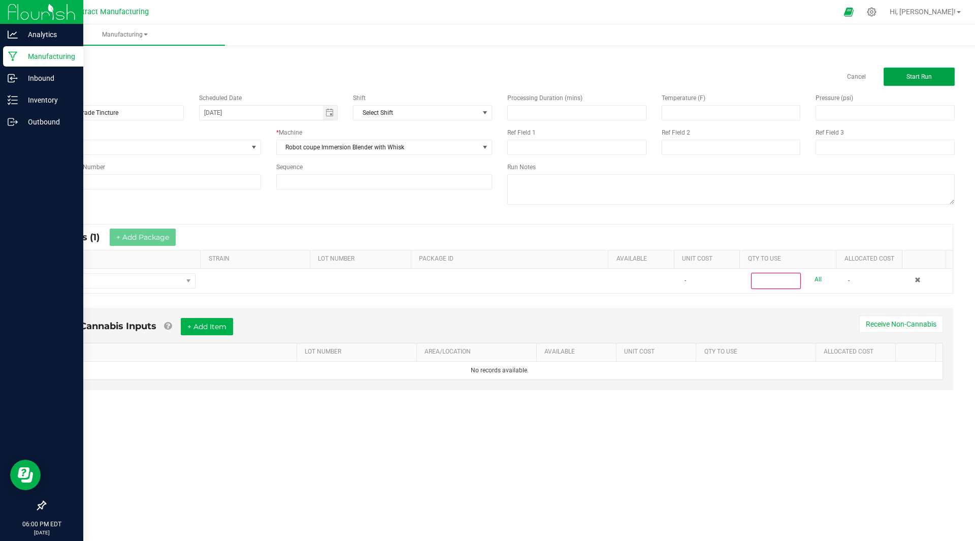
click at [930, 76] on span "Start Run" at bounding box center [918, 76] width 25 height 7
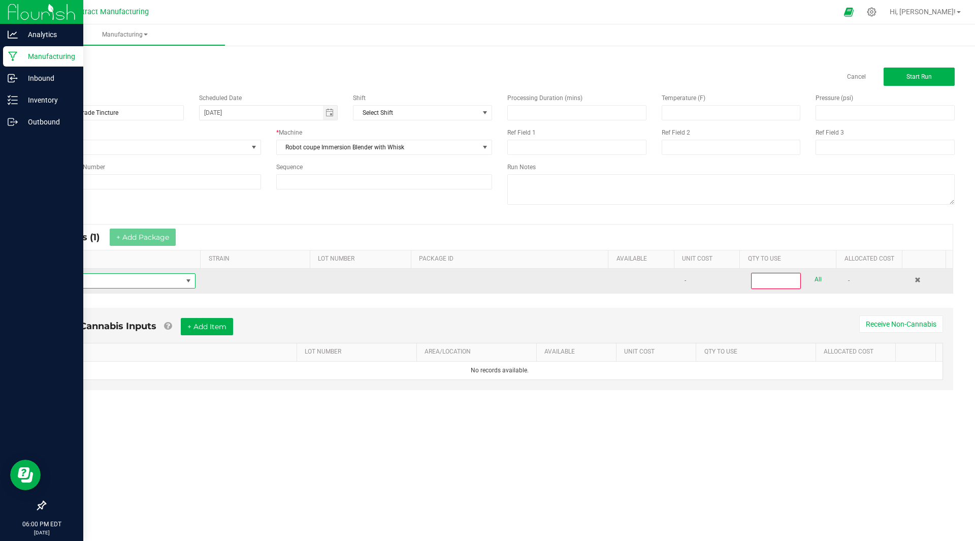
click at [129, 281] on span "NO DATA FOUND" at bounding box center [117, 281] width 129 height 14
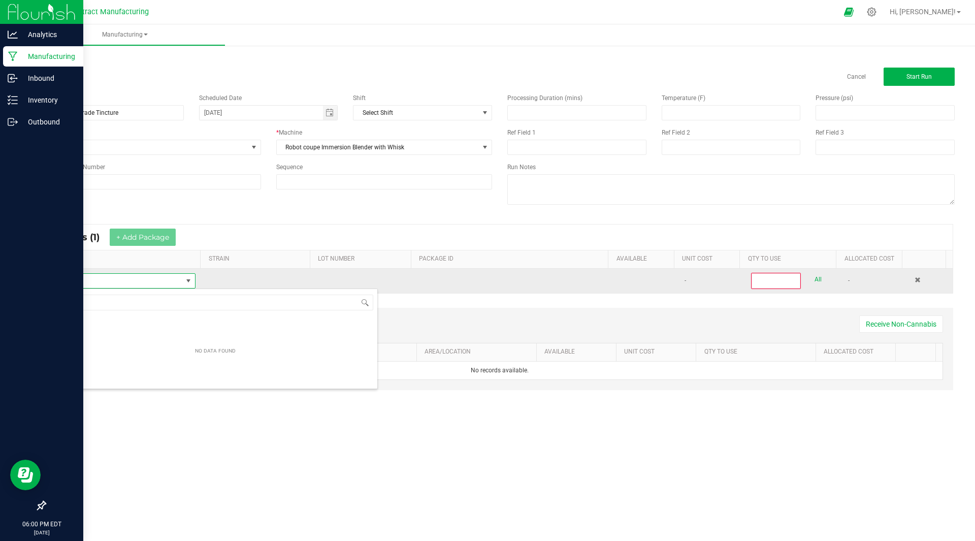
scroll to position [15, 141]
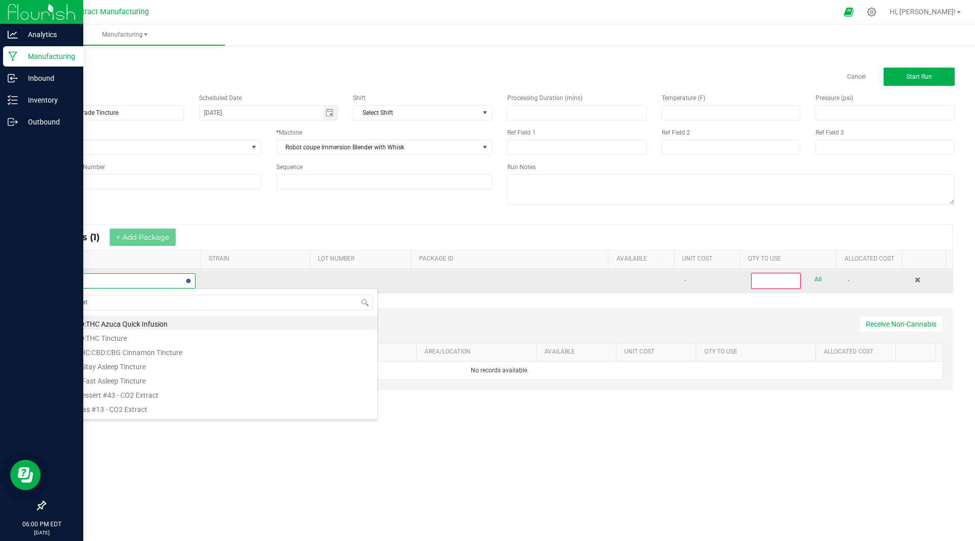
type input "distillate"
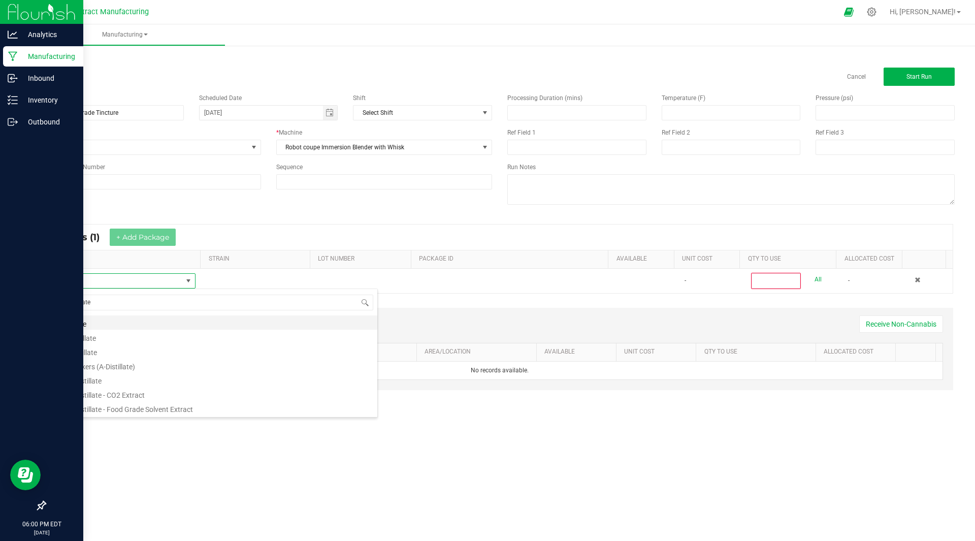
click at [103, 321] on li "Distillate" at bounding box center [215, 322] width 324 height 14
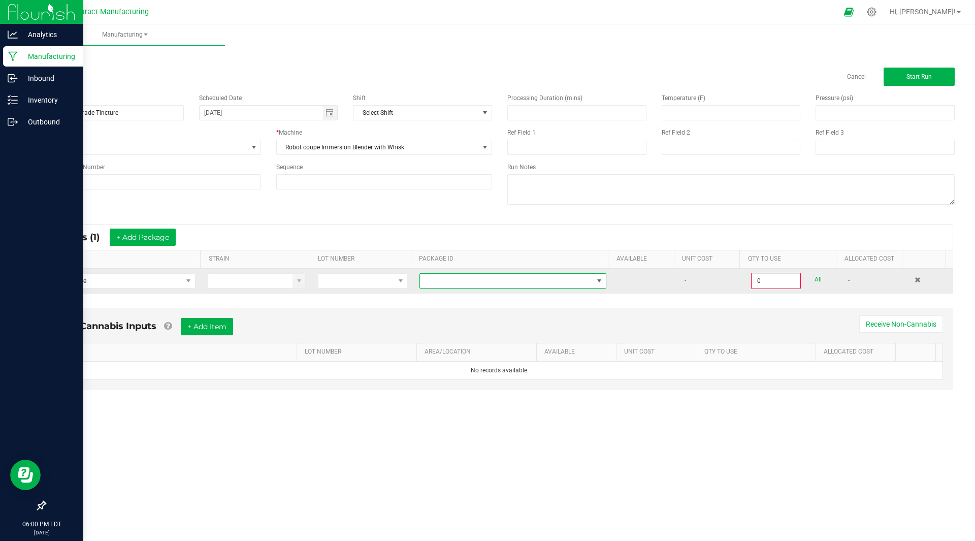
click at [568, 279] on span at bounding box center [506, 281] width 173 height 14
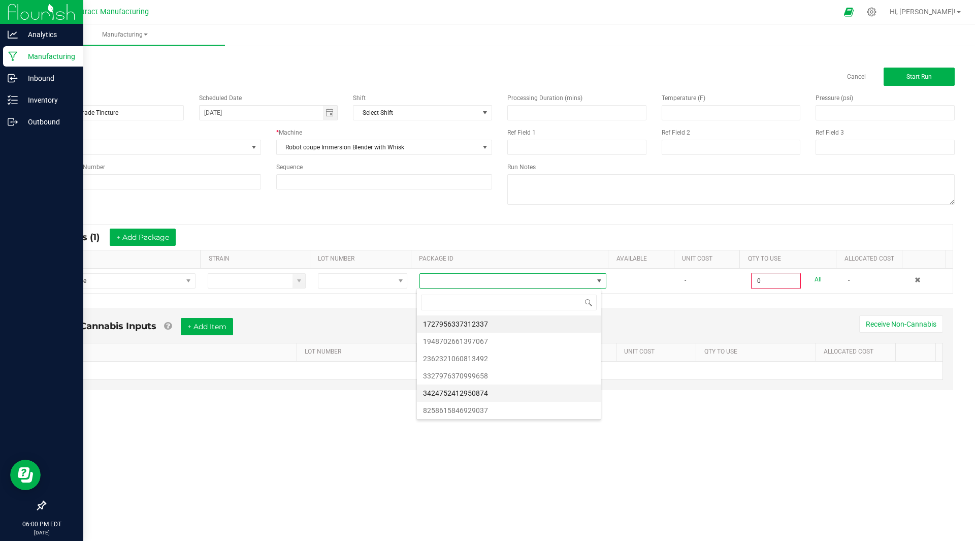
click at [500, 388] on li "3424752412950874" at bounding box center [509, 392] width 184 height 17
type input "0.0000 g"
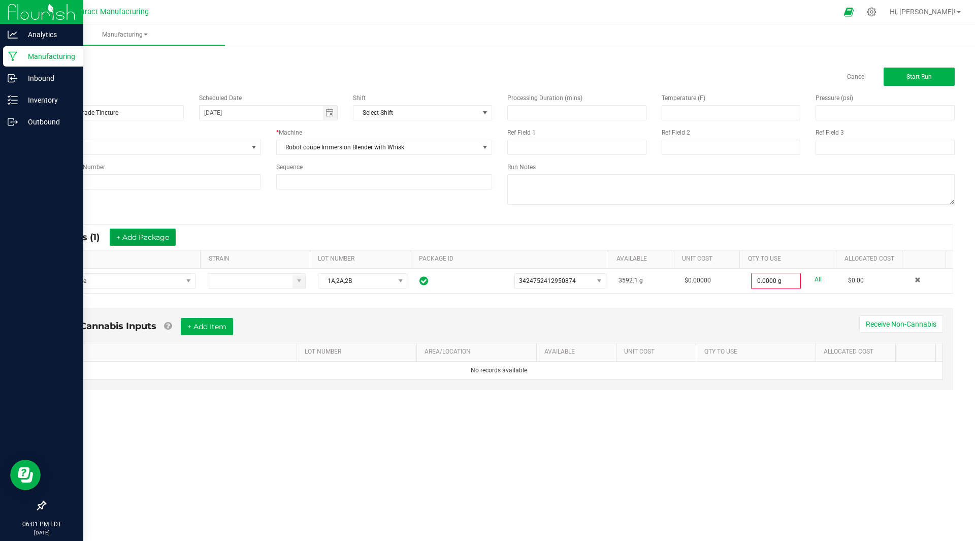
click at [152, 237] on button "+ Add Package" at bounding box center [143, 236] width 66 height 17
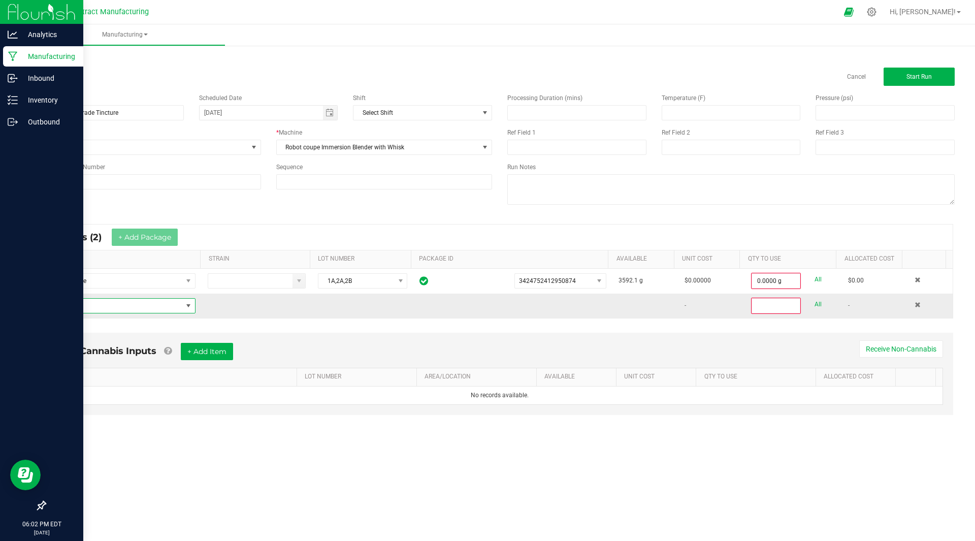
click at [104, 312] on span "NO DATA FOUND" at bounding box center [117, 305] width 129 height 14
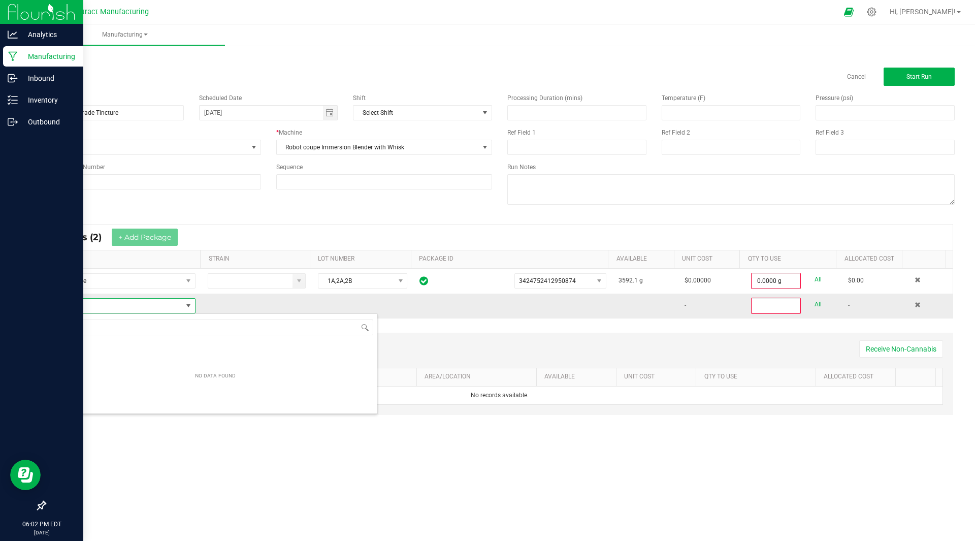
scroll to position [15, 141]
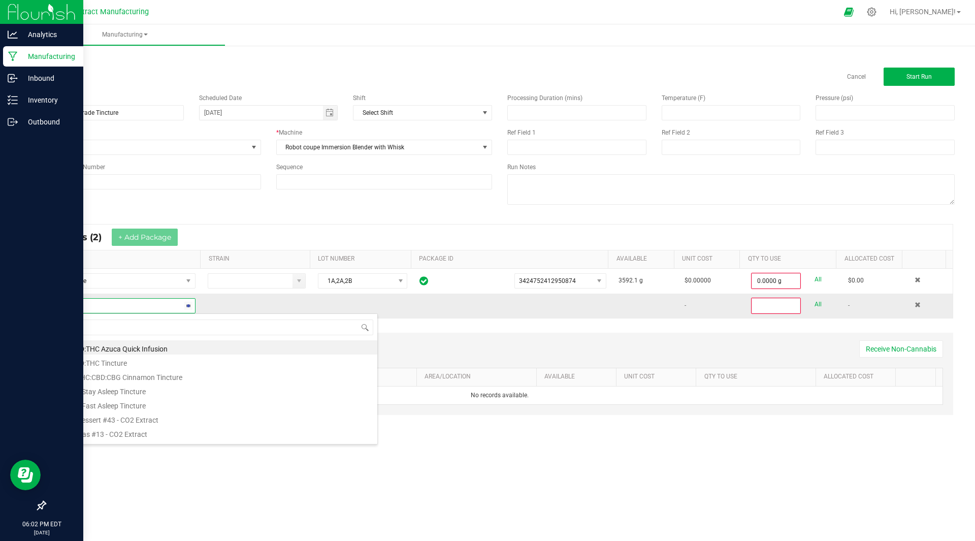
type input "cbg iso"
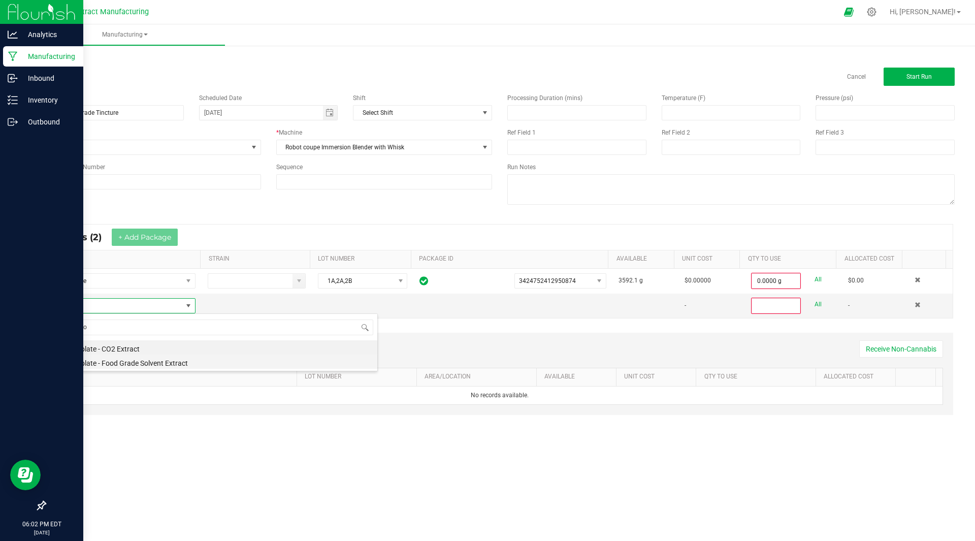
click at [131, 359] on li "CBG Isolate - Food Grade Solvent Extract" at bounding box center [215, 361] width 324 height 14
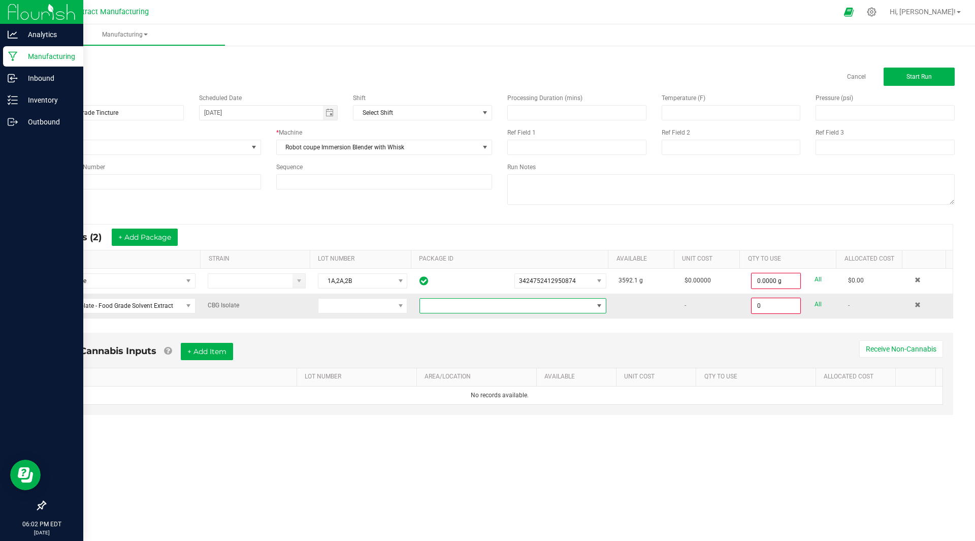
click at [472, 307] on span at bounding box center [506, 305] width 173 height 14
click at [475, 350] on li "1453768000064925" at bounding box center [509, 348] width 184 height 17
click at [760, 307] on input "0" at bounding box center [776, 305] width 48 height 14
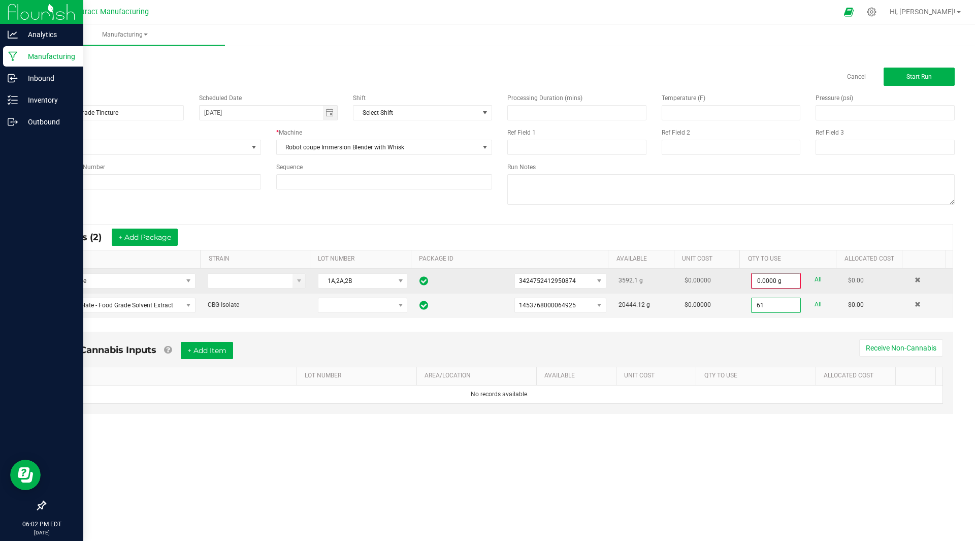
type input "61"
type input "0"
type input "61.0000 g"
click at [763, 281] on input "0" at bounding box center [776, 281] width 48 height 14
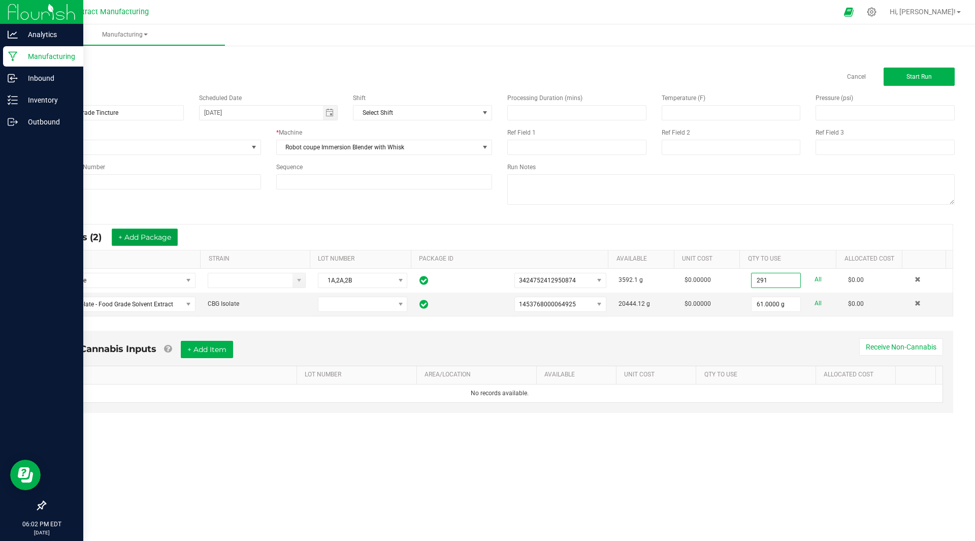
type input "291.0000 g"
click at [156, 242] on button "+ Add Package" at bounding box center [145, 236] width 66 height 17
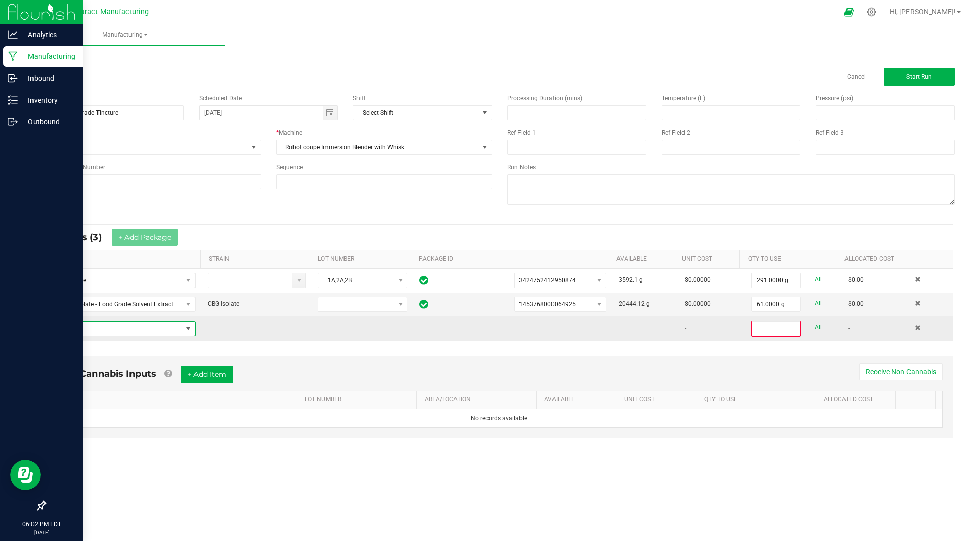
click at [110, 326] on span "NO DATA FOUND" at bounding box center [117, 328] width 129 height 14
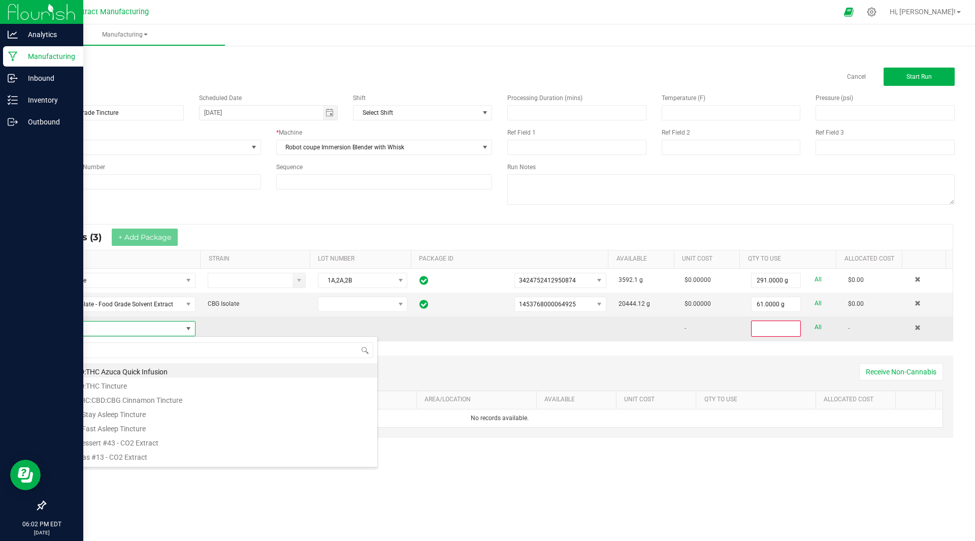
scroll to position [15, 141]
type input "cbd iso"
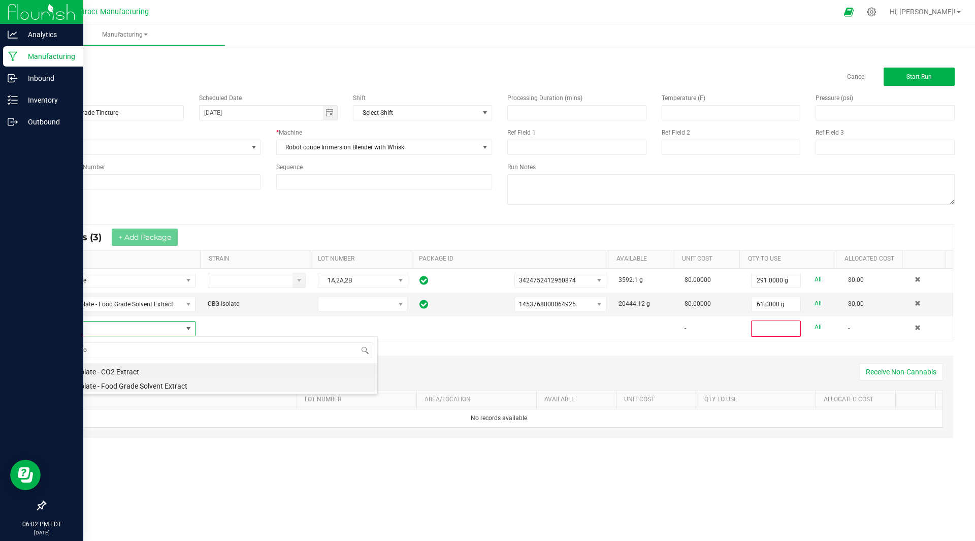
click at [106, 385] on li "CBD Isolate - Food Grade Solvent Extract" at bounding box center [215, 384] width 324 height 14
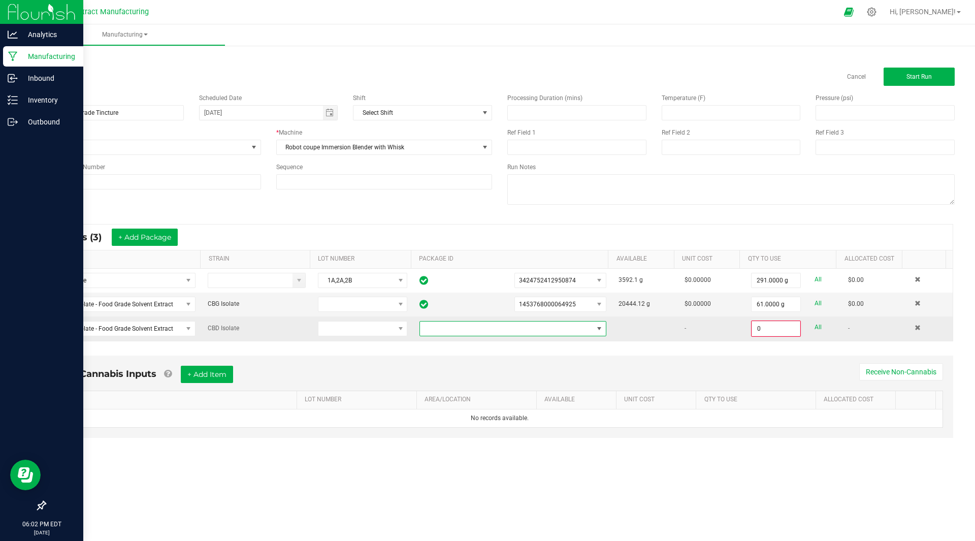
click at [509, 329] on span at bounding box center [506, 328] width 173 height 14
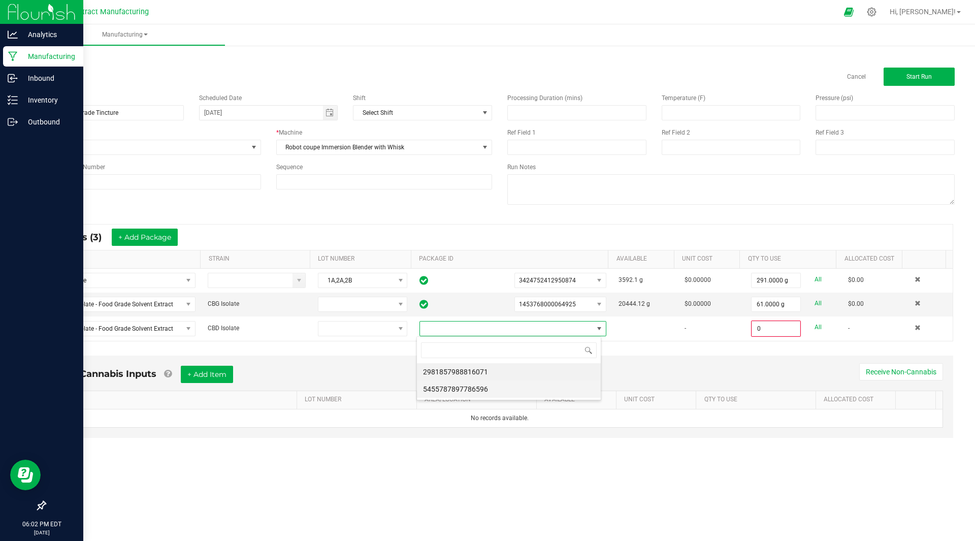
click at [481, 392] on li "5455787897786596" at bounding box center [509, 388] width 184 height 17
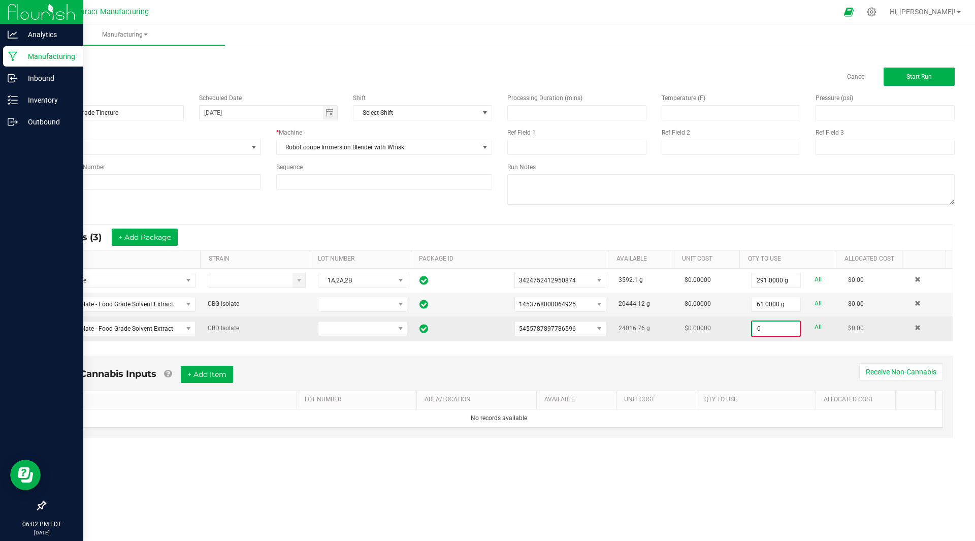
click at [766, 327] on input "0" at bounding box center [776, 328] width 48 height 14
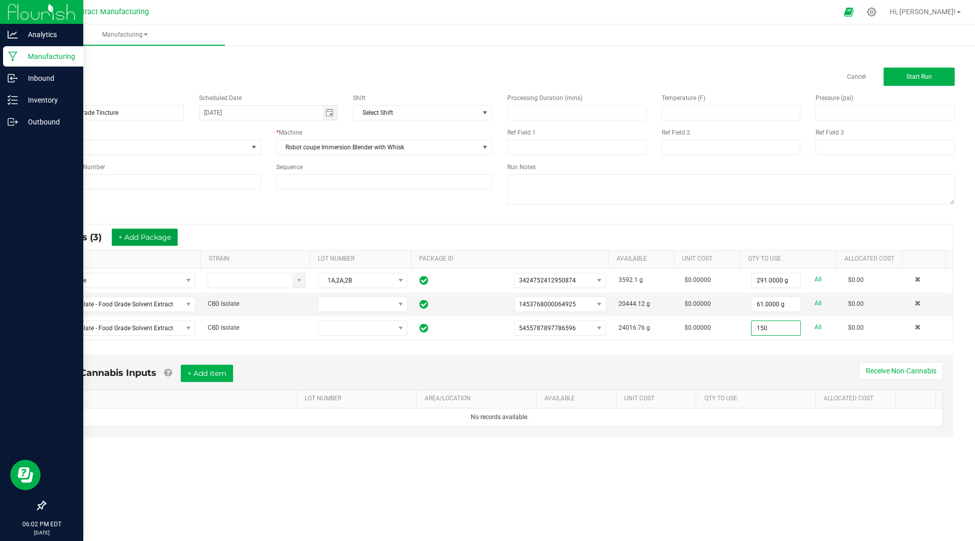
type input "150.0000 g"
click at [143, 243] on button "+ Add Package" at bounding box center [145, 236] width 66 height 17
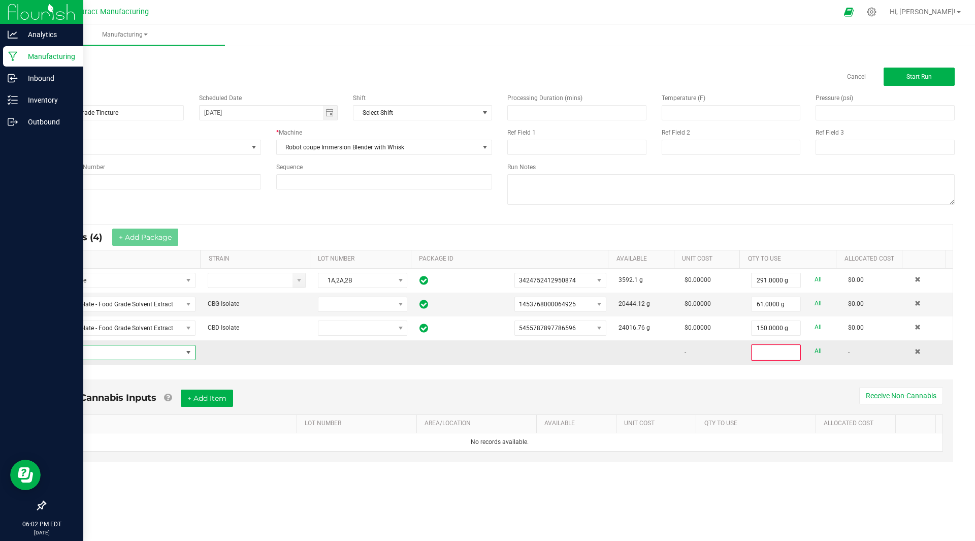
click at [98, 355] on span "NO DATA FOUND" at bounding box center [117, 352] width 129 height 14
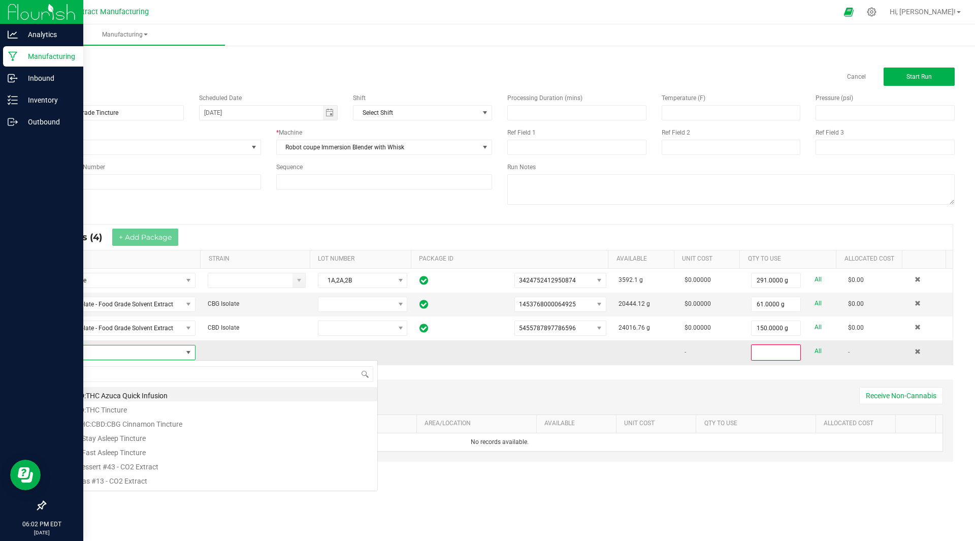
scroll to position [15, 140]
type input "pride"
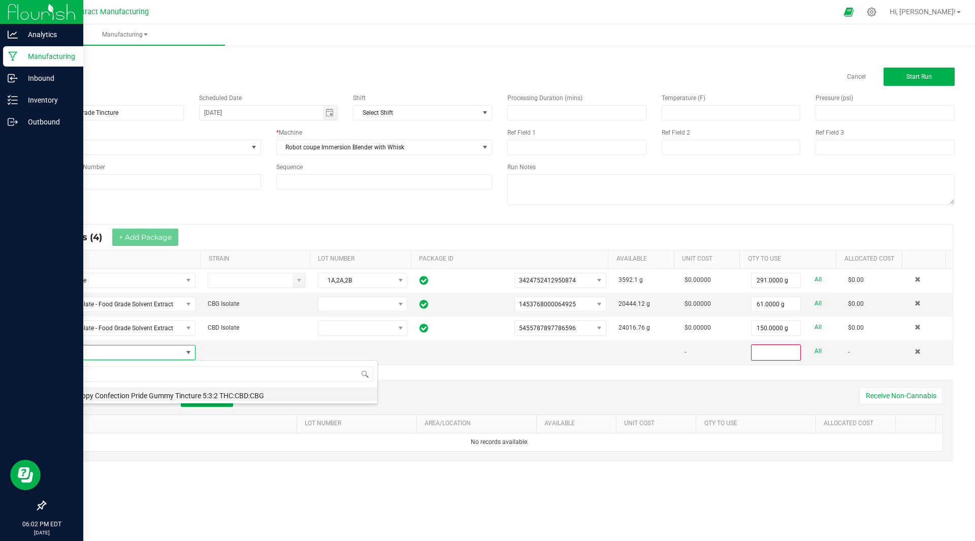
click at [138, 395] on li "The Happy Confection Pride Gummy Tincture 5:3:2 THC:CBD:CBG" at bounding box center [215, 394] width 324 height 14
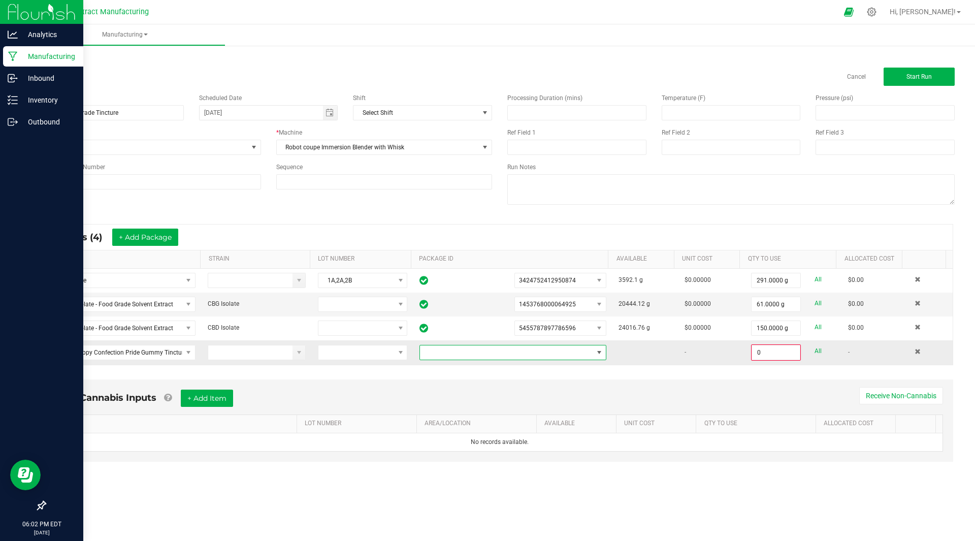
click at [494, 355] on span at bounding box center [506, 352] width 173 height 14
click at [464, 396] on li "7359927871605404" at bounding box center [509, 395] width 184 height 17
click at [764, 350] on input "0" at bounding box center [776, 352] width 48 height 14
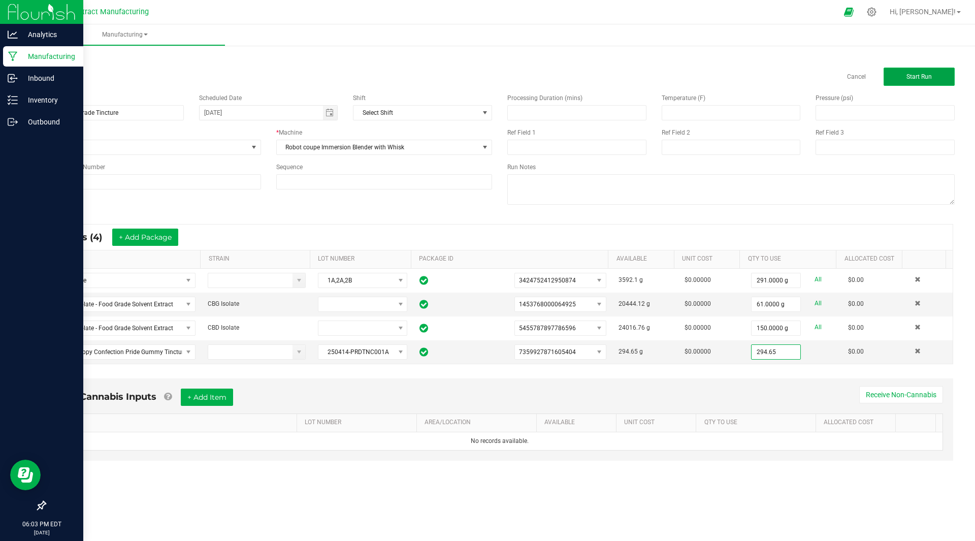
type input "294.6500 g"
click at [922, 71] on button "Start Run" at bounding box center [918, 77] width 71 height 18
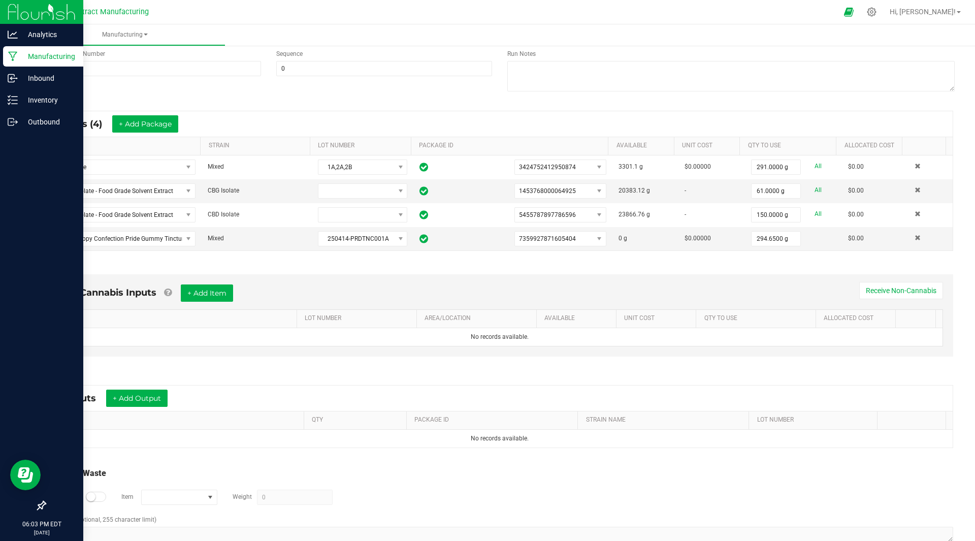
scroll to position [142, 0]
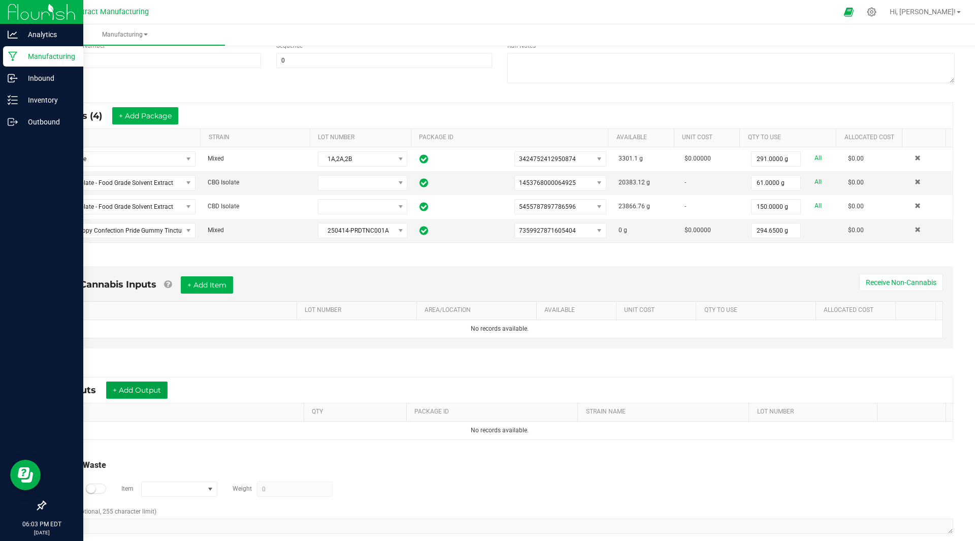
click at [131, 383] on button "+ Add Output" at bounding box center [136, 389] width 61 height 17
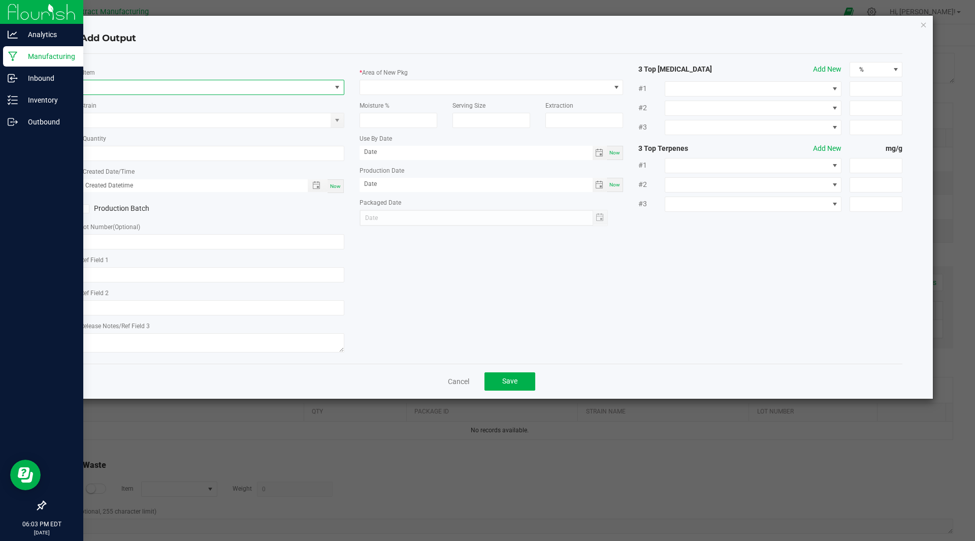
click at [143, 89] on span "NO DATA FOUND" at bounding box center [206, 87] width 250 height 14
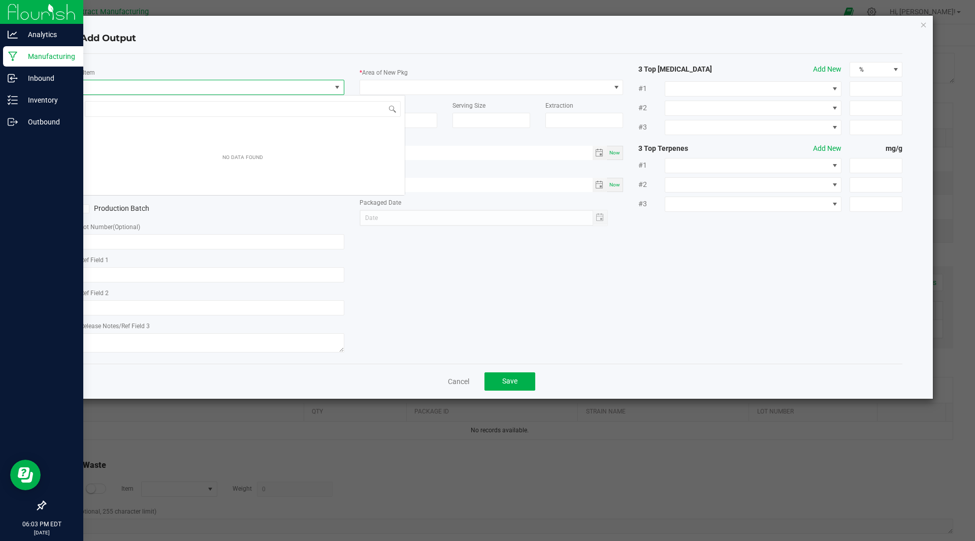
scroll to position [15, 264]
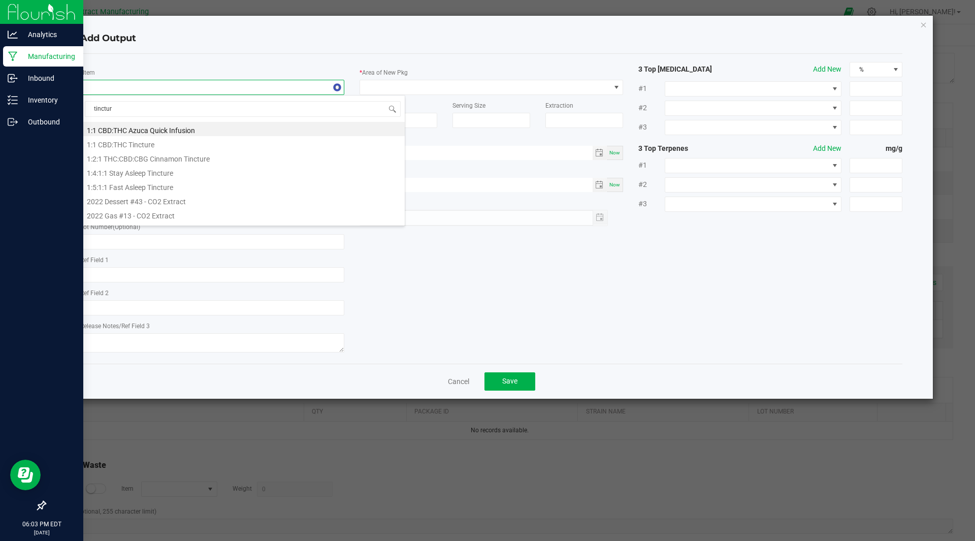
type input "tincture"
click at [134, 158] on li "The Happy Confection Pride Gummy Tincture 5:3:2 THC:CBD:CBG" at bounding box center [243, 159] width 324 height 14
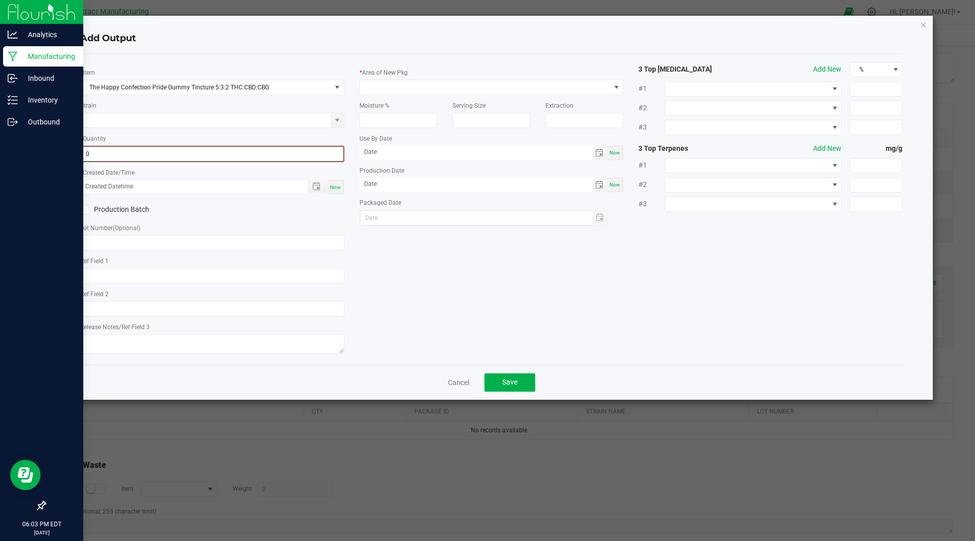
click at [120, 158] on input "0" at bounding box center [212, 154] width 262 height 14
type input "0.0000 g"
click at [119, 127] on input at bounding box center [206, 120] width 250 height 14
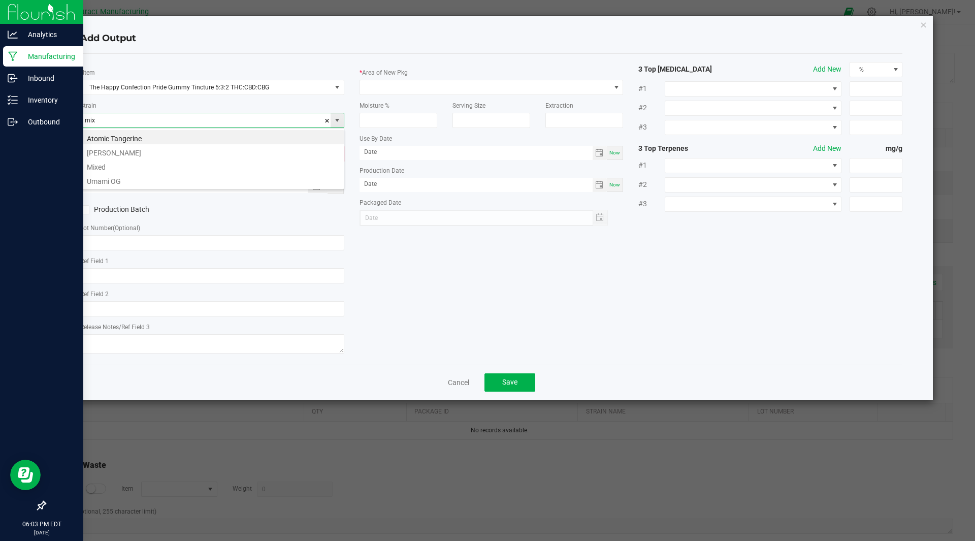
scroll to position [15, 264]
click at [118, 142] on li "Mixed" at bounding box center [212, 137] width 263 height 14
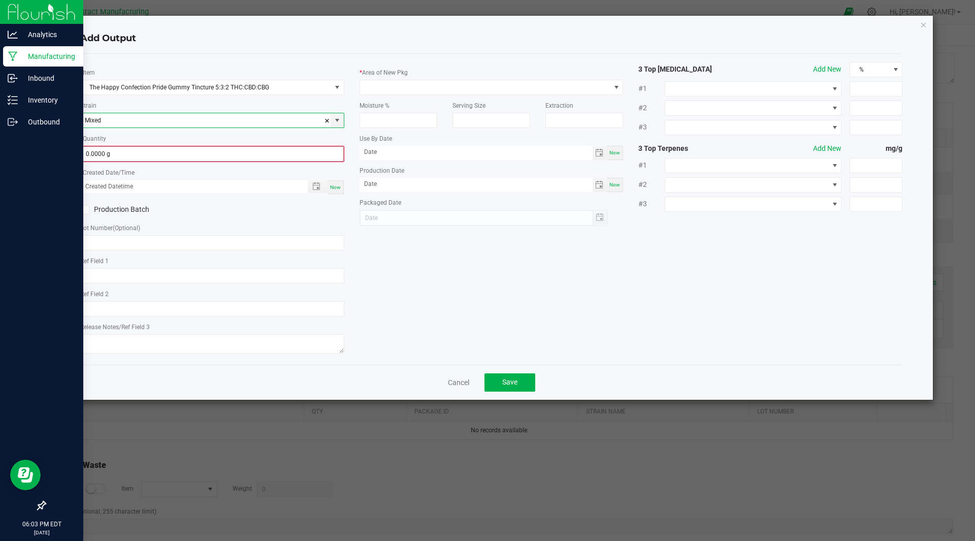
type input "Mixed"
click at [104, 148] on input "0" at bounding box center [212, 154] width 262 height 14
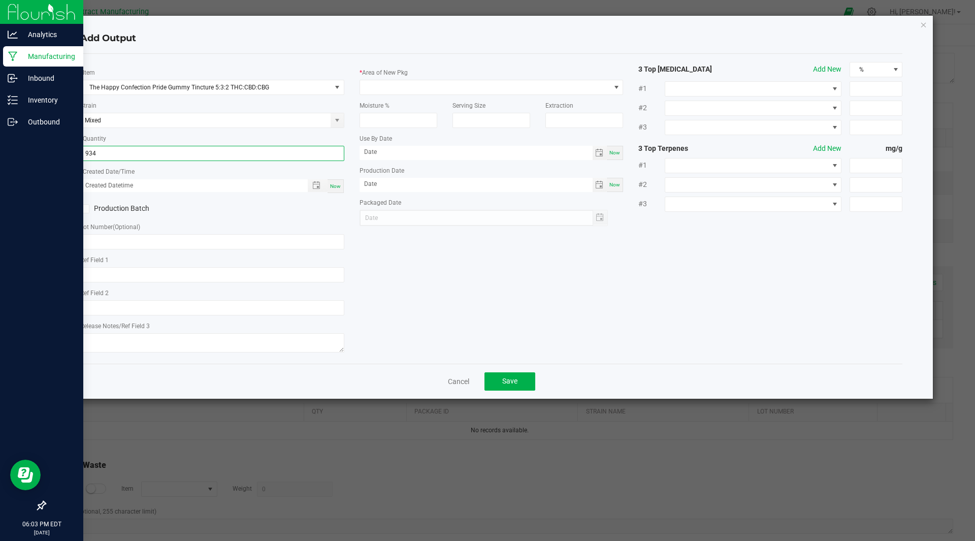
type input "934.0000 g"
click at [337, 187] on span "Now" at bounding box center [335, 186] width 11 height 6
type input "[DATE] 6:03 PM"
type input "[DATE]"
click at [259, 240] on input "text" at bounding box center [212, 241] width 264 height 15
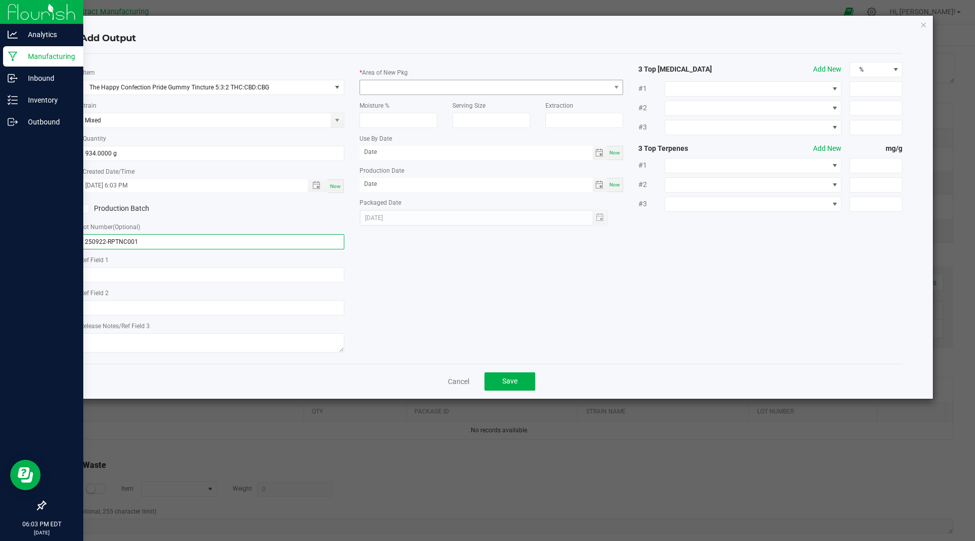
type input "250922-RPTNC001"
click at [397, 89] on span at bounding box center [485, 87] width 250 height 14
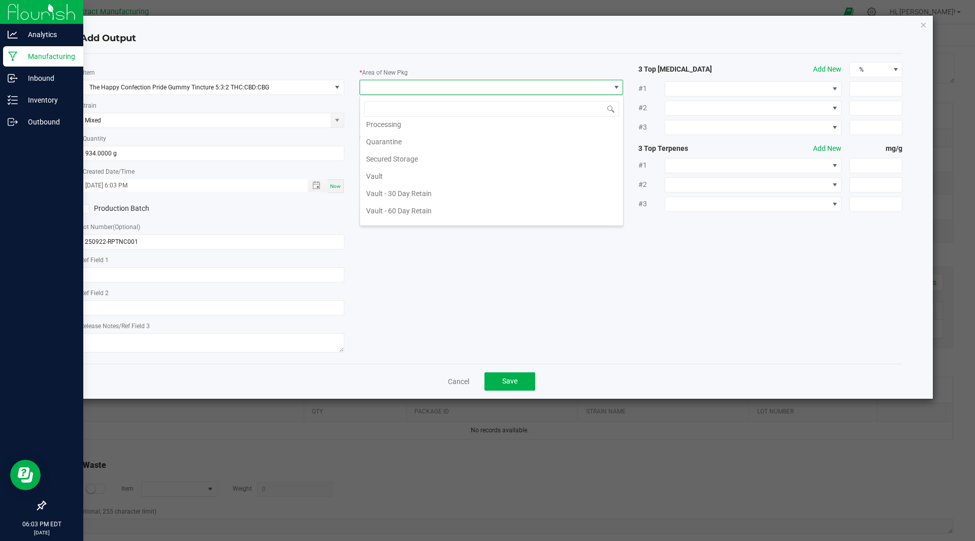
scroll to position [127, 0]
click at [379, 175] on li "Vault" at bounding box center [491, 175] width 263 height 17
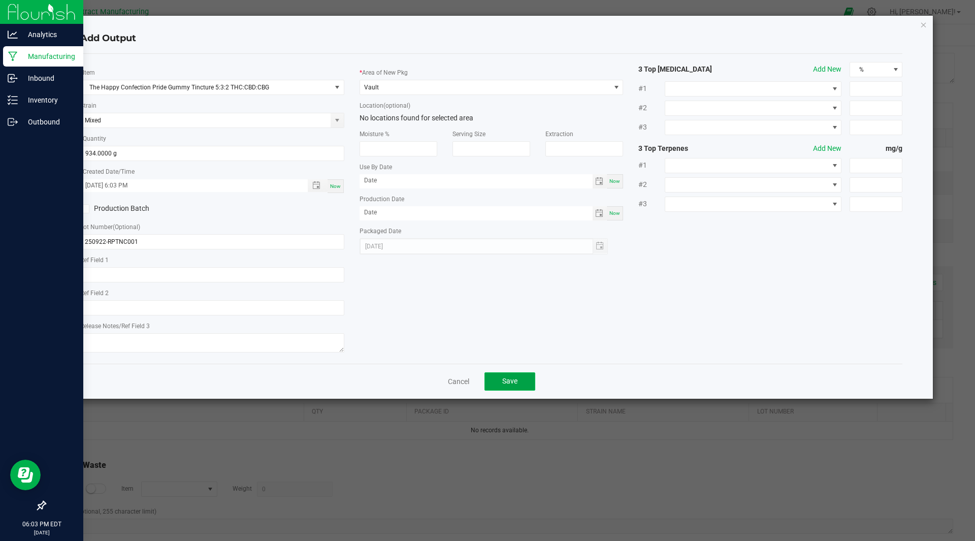
click at [514, 378] on span "Save" at bounding box center [509, 381] width 15 height 8
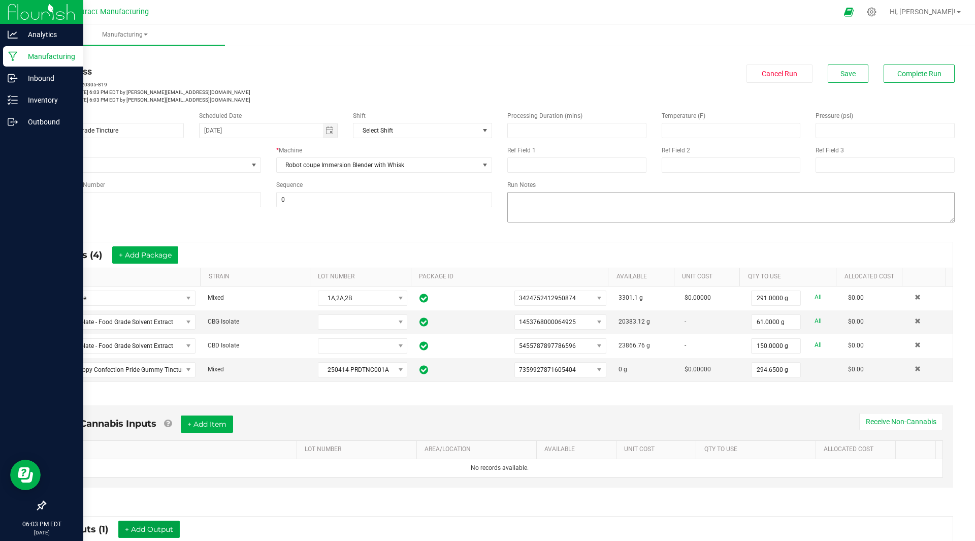
scroll to position [0, 0]
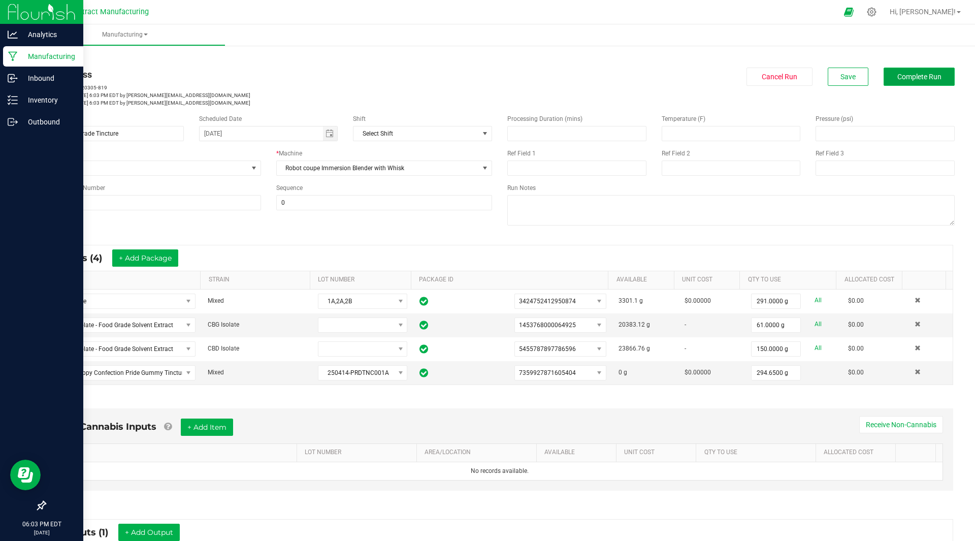
click at [916, 76] on span "Complete Run" at bounding box center [919, 77] width 44 height 8
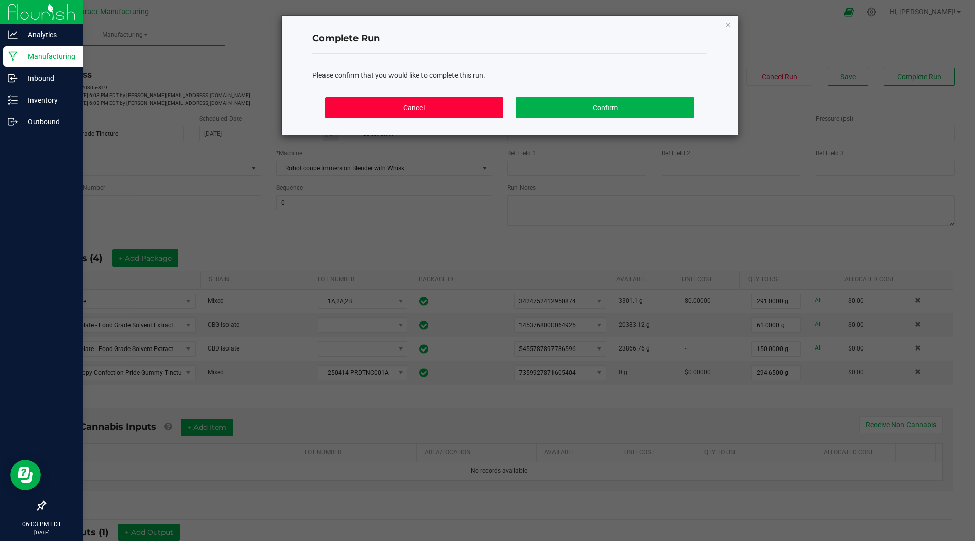
click at [414, 104] on button "Cancel" at bounding box center [414, 107] width 178 height 21
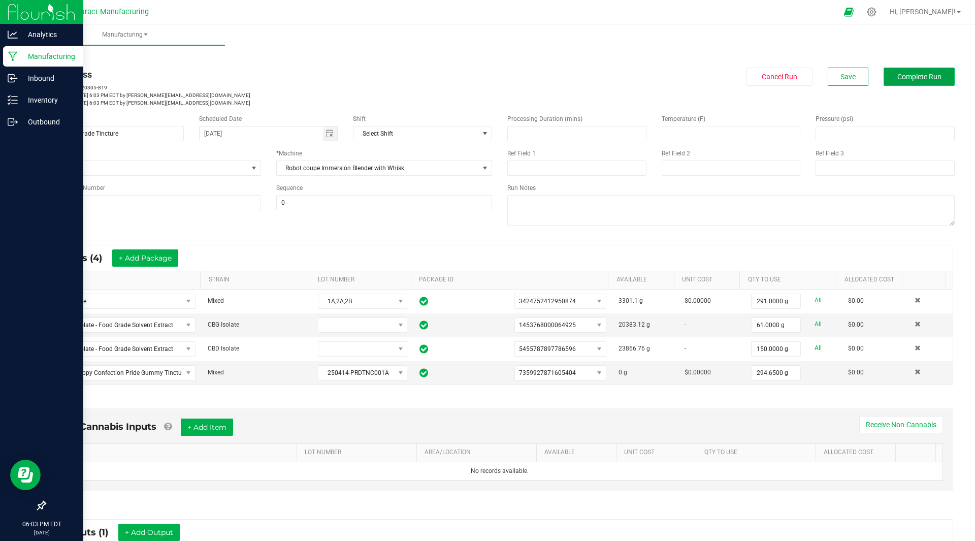
click at [897, 78] on span "Complete Run" at bounding box center [919, 77] width 44 height 8
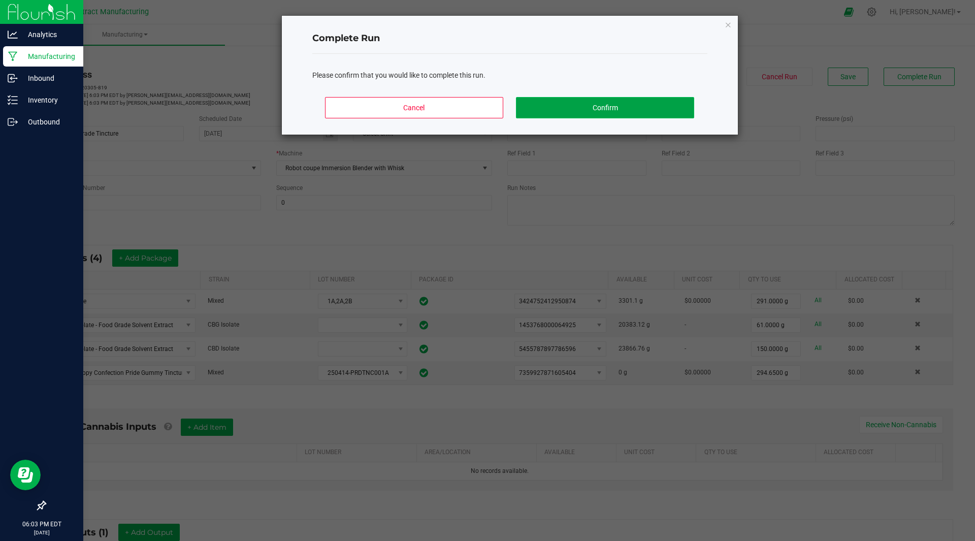
click at [588, 109] on button "Confirm" at bounding box center [605, 107] width 178 height 21
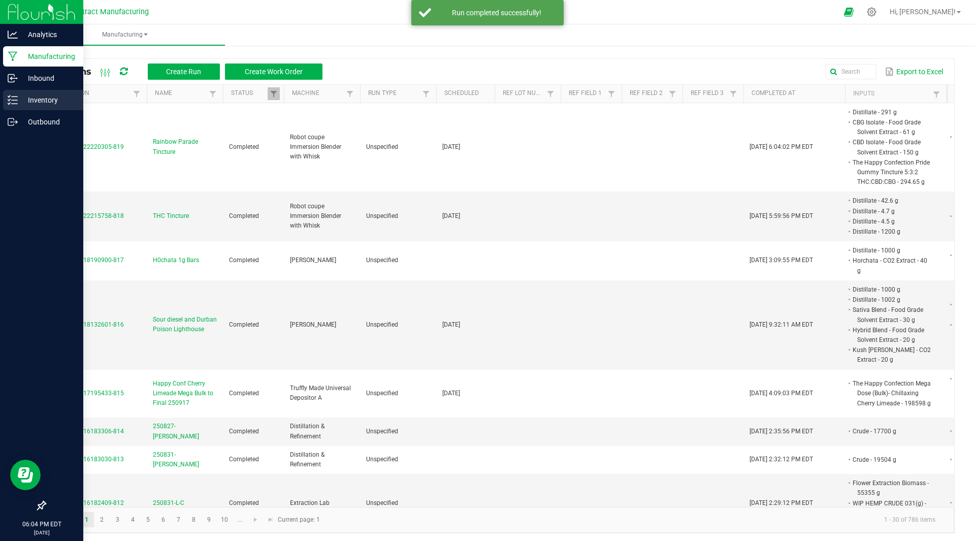
click at [34, 93] on div "Inventory" at bounding box center [43, 100] width 80 height 20
